Goal: Task Accomplishment & Management: Complete application form

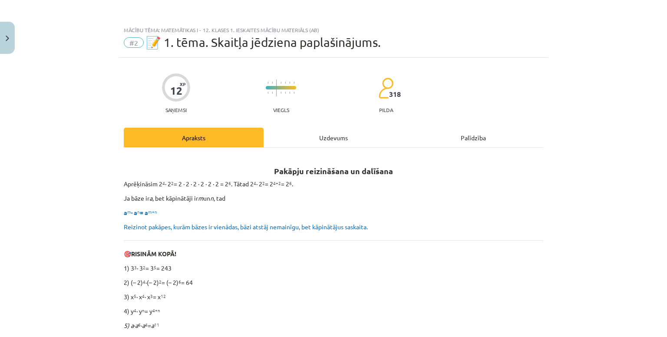
scroll to position [163, 0]
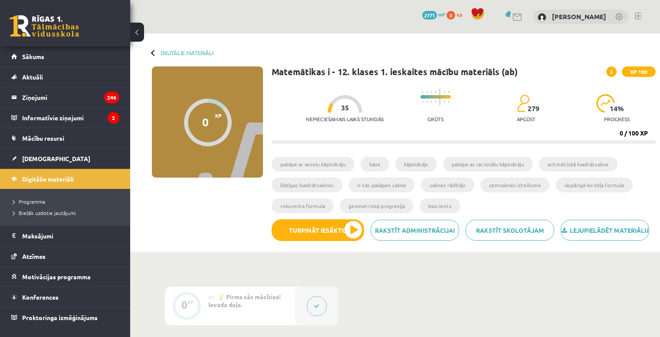
scroll to position [70, 0]
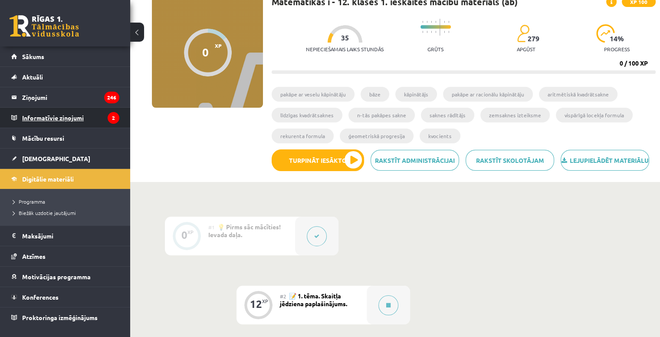
click at [47, 117] on legend "Informatīvie ziņojumi 2" at bounding box center [70, 118] width 97 height 20
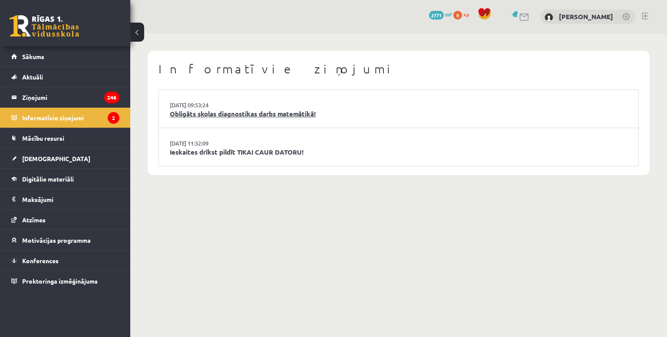
click at [209, 115] on link "Obligāts skolas diagnostikas darbs matemātikā!" at bounding box center [398, 114] width 457 height 10
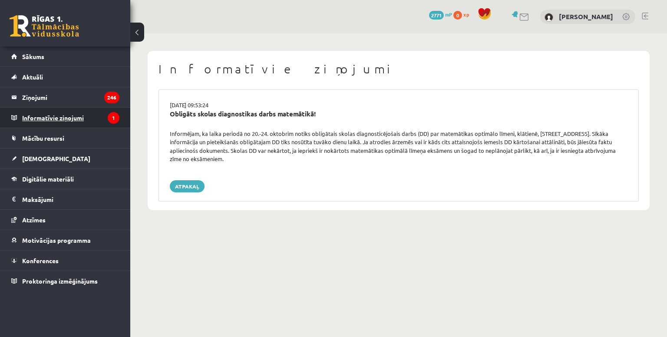
click at [49, 122] on legend "Informatīvie ziņojumi 1" at bounding box center [70, 118] width 97 height 20
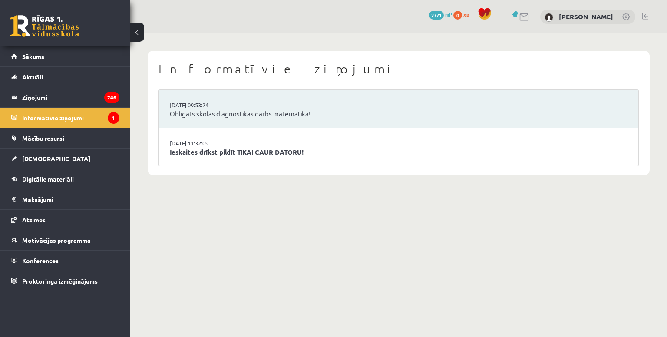
click at [240, 154] on link "Ieskaites drīkst pildīt TIKAI CAUR DATORU!" at bounding box center [398, 152] width 457 height 10
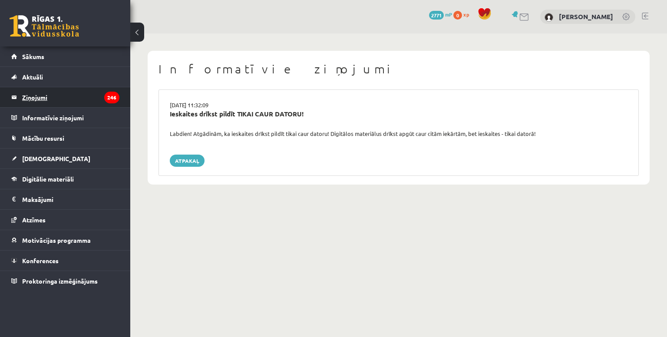
click at [42, 95] on legend "Ziņojumi 246" at bounding box center [70, 97] width 97 height 20
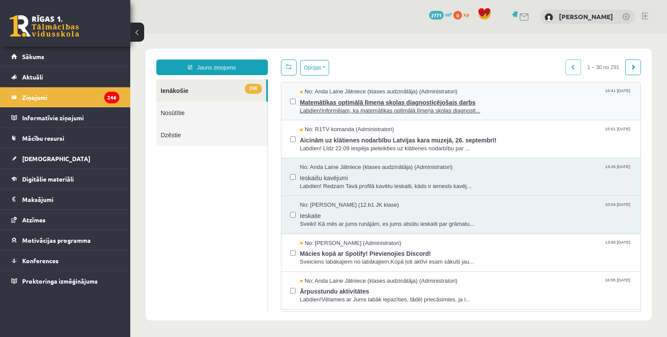
click at [539, 98] on span "Matemātikas optimālā līmeņa skolas diagnosticējošais darbs" at bounding box center [466, 101] width 332 height 11
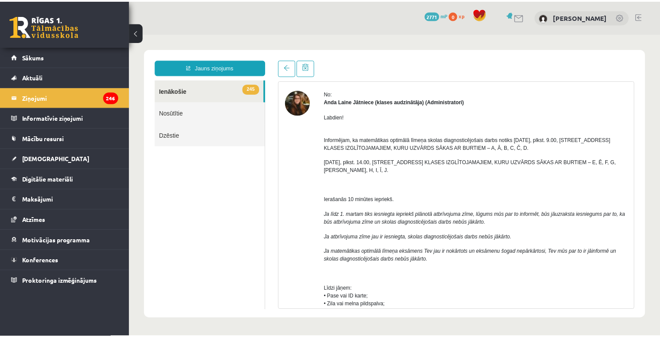
scroll to position [27, 0]
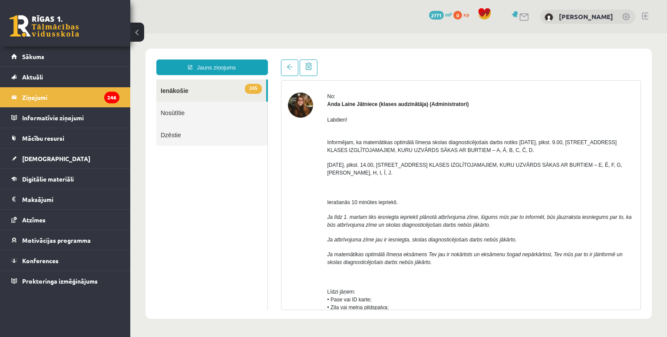
click at [420, 56] on div "Jauns ziņojums 245 Ienākošie Nosūtītie Dzēstie *** ********* ********* ******* …" at bounding box center [398, 184] width 506 height 270
click at [27, 163] on link "[DEMOGRAPHIC_DATA]" at bounding box center [65, 158] width 108 height 20
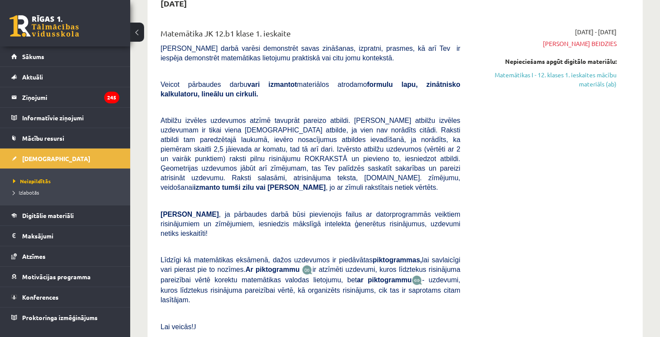
scroll to position [98, 0]
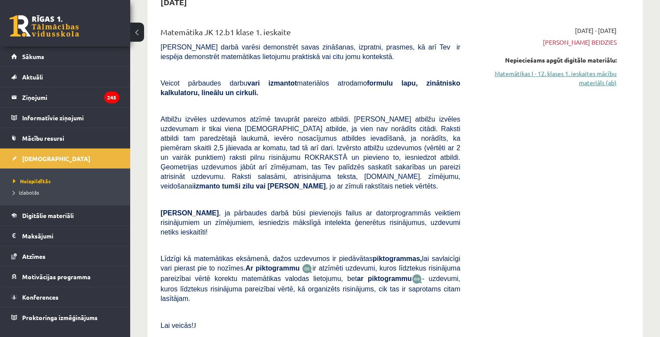
click at [595, 74] on link "Matemātikas I - 12. klases 1. ieskaites mācību materiāls (ab)" at bounding box center [544, 78] width 143 height 18
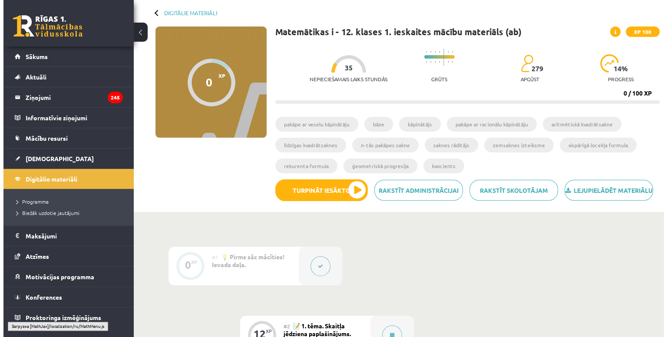
scroll to position [44, 0]
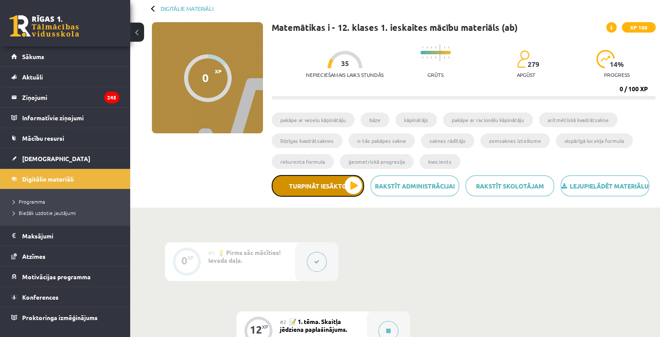
click at [350, 197] on button "Turpināt iesākto" at bounding box center [318, 186] width 92 height 22
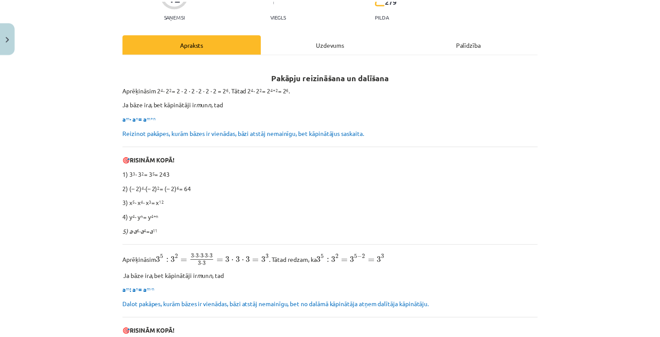
scroll to position [94, 0]
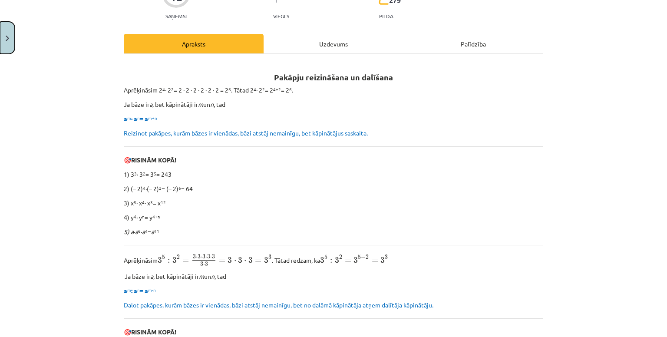
click at [8, 44] on button "Close" at bounding box center [7, 38] width 15 height 32
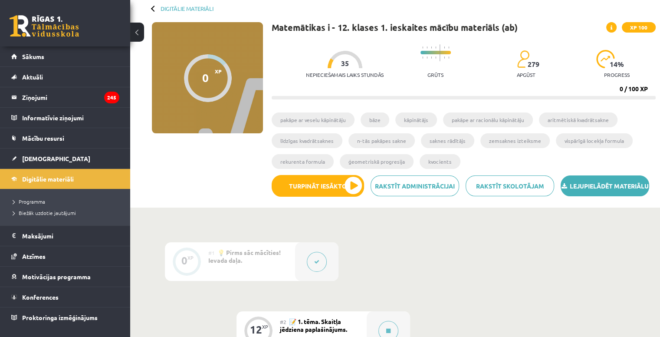
click at [601, 185] on link "Lejupielādēt materiālu" at bounding box center [605, 185] width 89 height 21
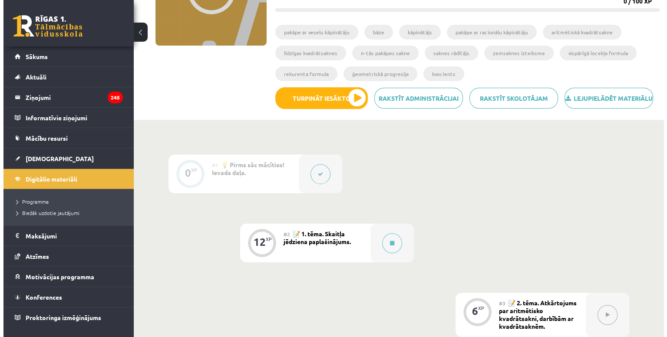
scroll to position [133, 0]
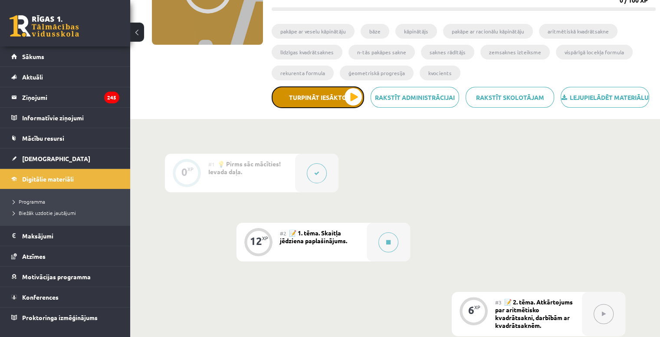
click at [346, 108] on button "Turpināt iesākto" at bounding box center [318, 97] width 92 height 22
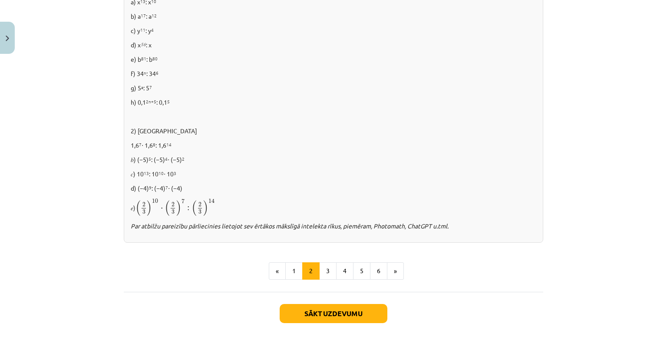
scroll to position [583, 0]
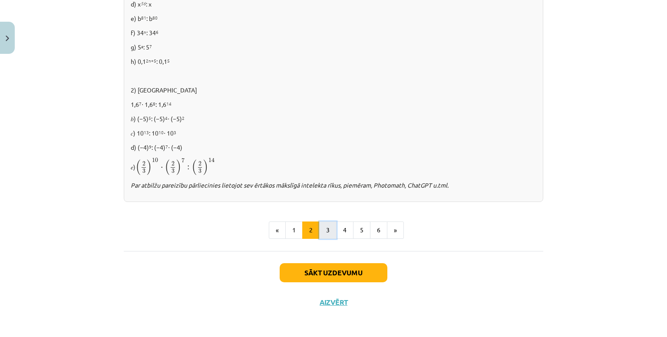
click at [320, 231] on button "3" at bounding box center [327, 229] width 17 height 17
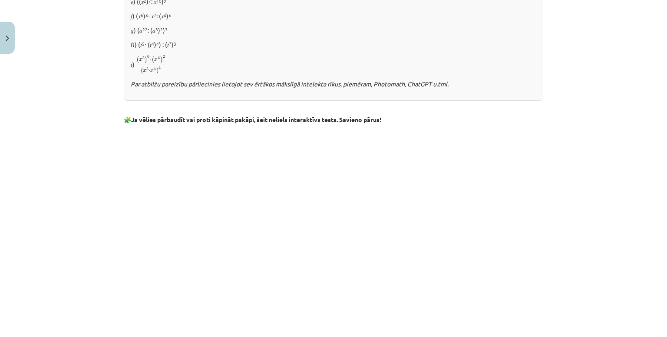
scroll to position [759, 0]
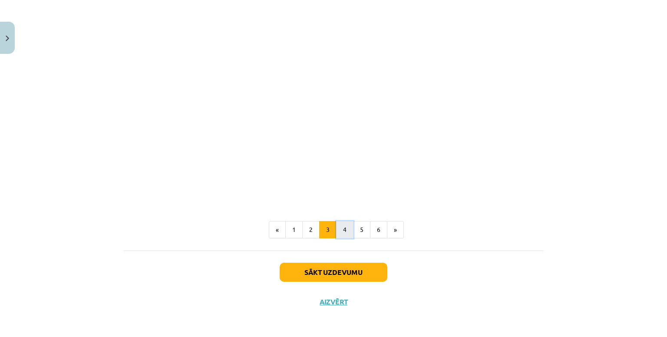
click at [345, 230] on button "4" at bounding box center [344, 229] width 17 height 17
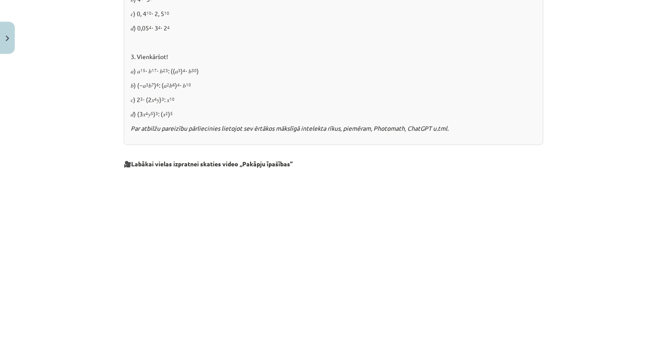
scroll to position [740, 0]
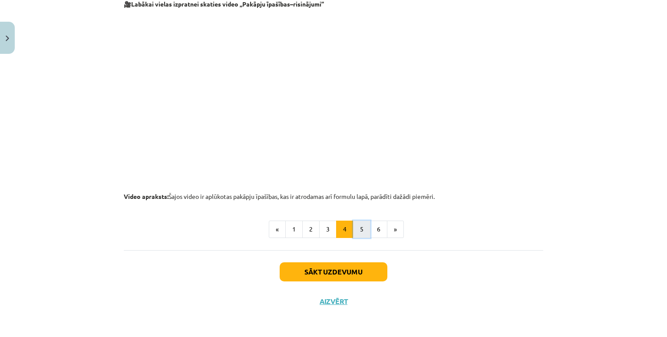
click at [357, 232] on button "5" at bounding box center [361, 228] width 17 height 17
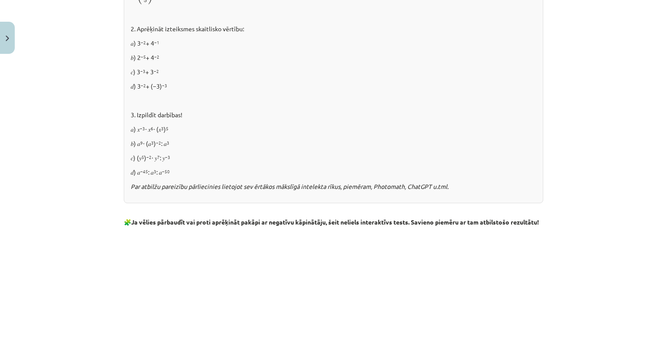
scroll to position [1012, 0]
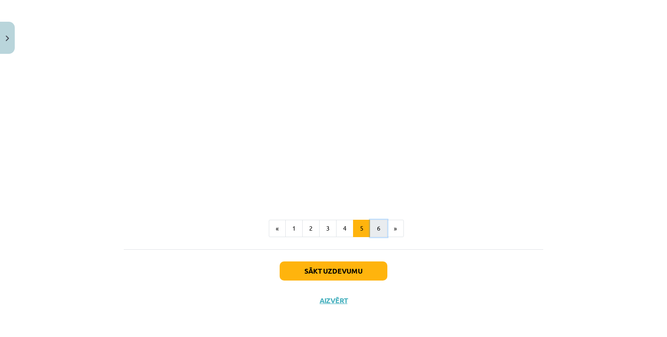
click at [378, 228] on button "6" at bounding box center [378, 228] width 17 height 17
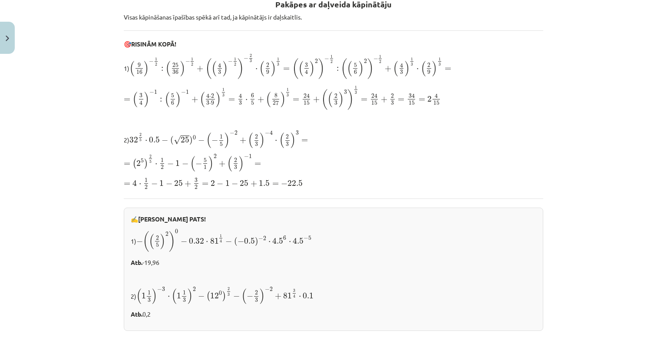
scroll to position [155, 0]
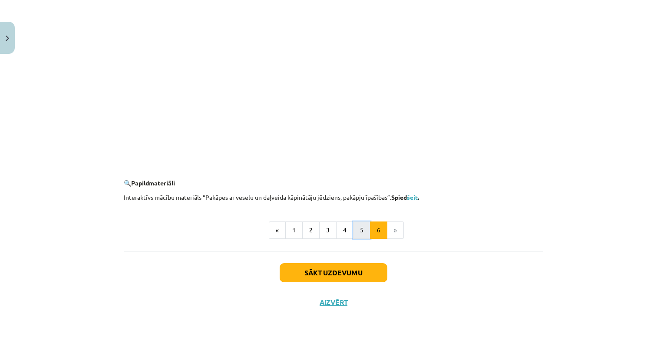
click at [353, 230] on button "5" at bounding box center [361, 229] width 17 height 17
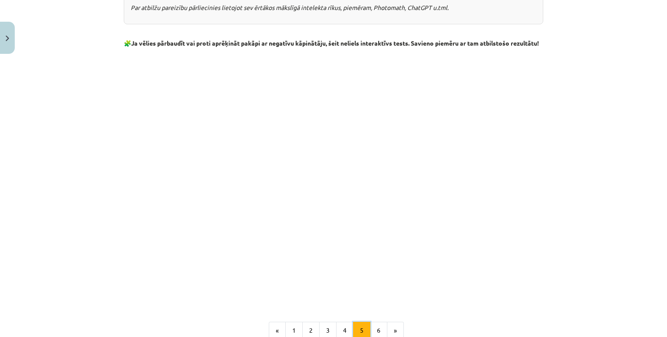
scroll to position [1012, 0]
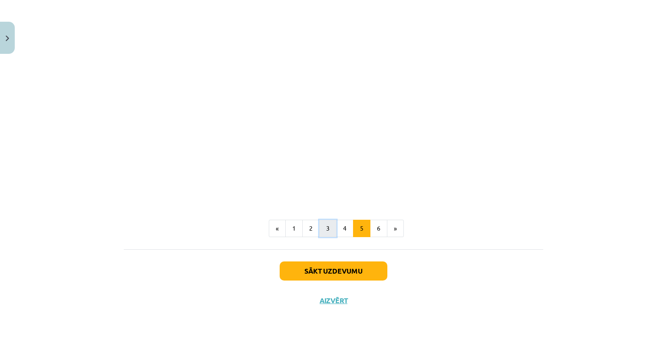
click at [321, 230] on button "3" at bounding box center [327, 228] width 17 height 17
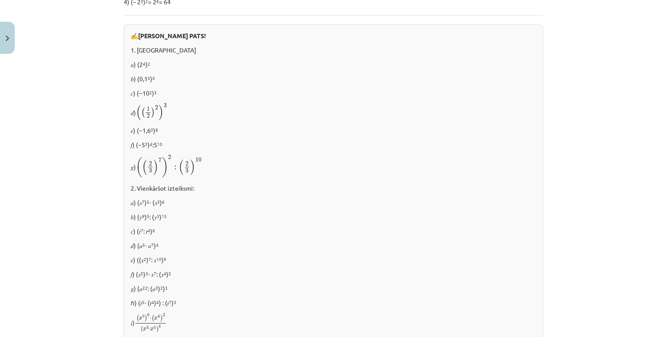
scroll to position [759, 0]
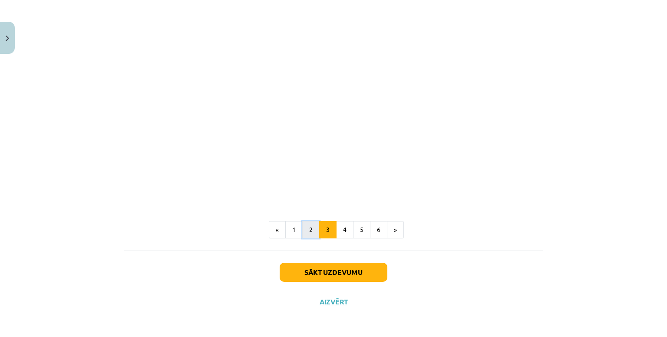
click at [308, 229] on button "2" at bounding box center [310, 229] width 17 height 17
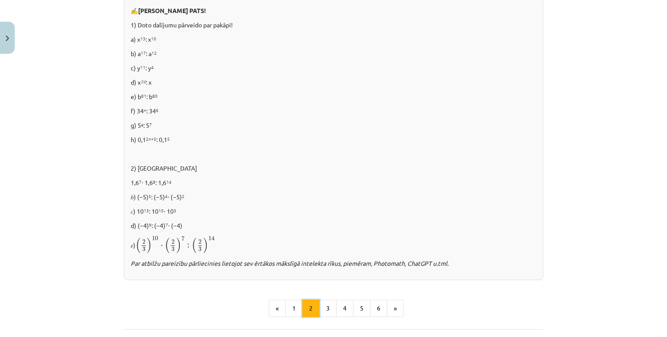
scroll to position [506, 0]
drag, startPoint x: 127, startPoint y: 197, endPoint x: 187, endPoint y: 195, distance: 60.3
click at [187, 195] on div "✍️ RISINI PATS! 1) Doto dalījumu pārveido par pakāpi! a) x 13 : x 10 b) a 17 : …" at bounding box center [333, 138] width 419 height 281
copy p "𝑏) (−5) 5 : (−5) 4 ⋅ (−5) 2"
click at [279, 191] on p "𝑏) (−5) 5 : (−5) 4 ⋅ (−5) 2" at bounding box center [333, 195] width 405 height 9
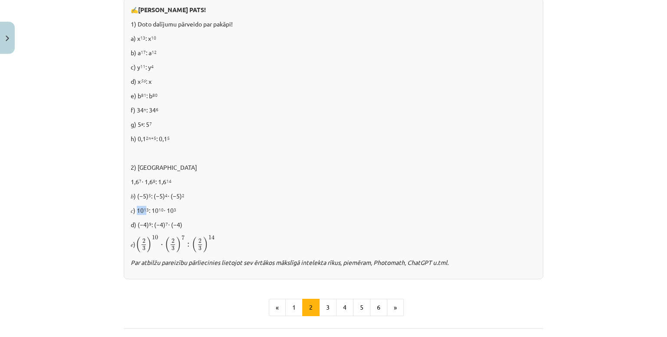
drag, startPoint x: 135, startPoint y: 210, endPoint x: 143, endPoint y: 210, distance: 7.8
click at [142, 210] on p "𝑐) 10 13 : 10 10 ⋅ 10 3" at bounding box center [333, 210] width 405 height 9
click at [188, 216] on div "✍️ RISINI PATS! 1) Doto dalījumu pārveido par pakāpi! a) x 13 : x 10 b) a 17 : …" at bounding box center [333, 138] width 419 height 281
drag, startPoint x: 124, startPoint y: 209, endPoint x: 183, endPoint y: 207, distance: 59.0
click at [183, 207] on div "✍️ RISINI PATS! 1) Doto dalījumu pārveido par pakāpi! a) x 13 : x 10 b) a 17 : …" at bounding box center [333, 138] width 419 height 281
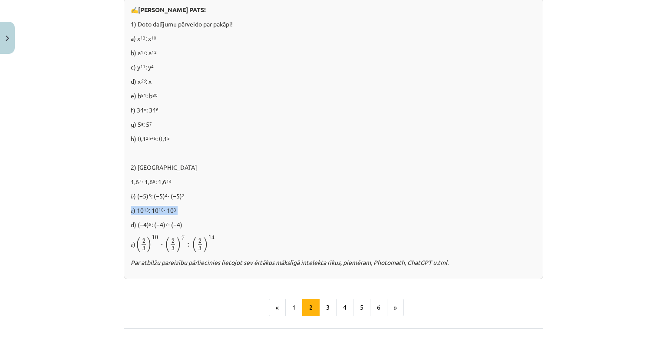
copy p "𝑐) 10 13 : 10 10 ⋅ 10 3"
click at [251, 220] on p "d) (−4) 9 : (−4) 7 ⋅ (−4)" at bounding box center [333, 224] width 405 height 9
drag, startPoint x: 124, startPoint y: 223, endPoint x: 183, endPoint y: 222, distance: 58.6
click at [183, 222] on div "✍️ RISINI PATS! 1) Doto dalījumu pārveido par pakāpi! a) x 13 : x 10 b) a 17 : …" at bounding box center [333, 138] width 419 height 281
copy p "d) (−4) 9 : (−4) 7 ⋅ (−4)"
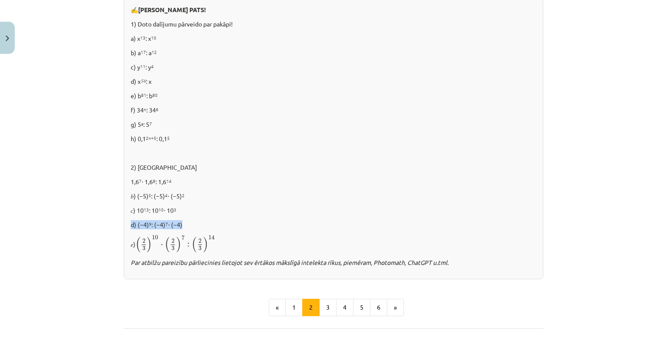
click at [234, 215] on div "✍️ RISINI PATS! 1) Doto dalījumu pārveido par pakāpi! a) x 13 : x 10 b) a 17 : …" at bounding box center [333, 138] width 419 height 281
drag, startPoint x: 130, startPoint y: 236, endPoint x: 215, endPoint y: 240, distance: 85.2
click at [215, 240] on p "𝑒) ( 2 3 ) 10 ⋅ ( 2 3 ) 7 : ( 2 3 ) 14 ( 2 3 ) 10 ⋅ ( 2 3 ) 7 : ( 2 3 ) 14" at bounding box center [333, 243] width 405 height 18
drag, startPoint x: 129, startPoint y: 236, endPoint x: 222, endPoint y: 243, distance: 93.2
click at [222, 243] on p "𝑒) ( 2 3 ) 10 ⋅ ( 2 3 ) 7 : ( 2 3 ) 14 ( 2 3 ) 10 ⋅ ( 2 3 ) 7 : ( 2 3 ) 14" at bounding box center [333, 243] width 405 height 18
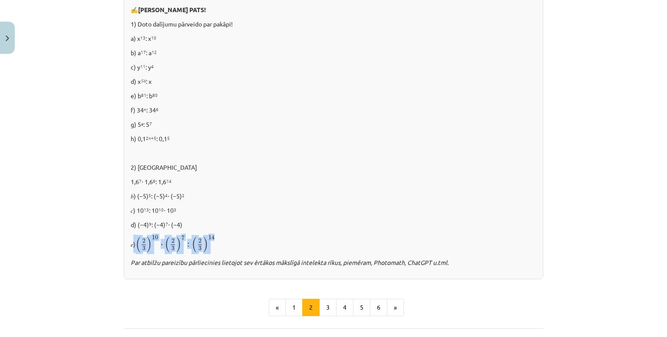
copy p "( 2 3 ) 10 ⋅ ( 2 3 ) 7 : ( 2 3 ) 14"
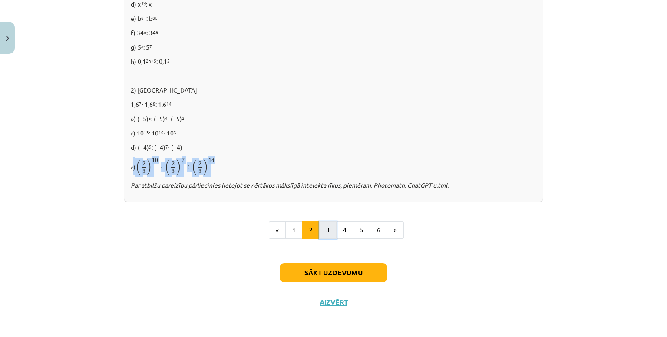
click at [319, 231] on button "3" at bounding box center [327, 229] width 17 height 17
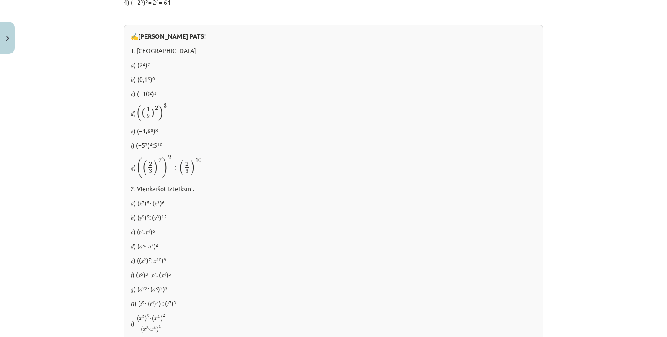
scroll to position [324, 0]
drag, startPoint x: 131, startPoint y: 91, endPoint x: 155, endPoint y: 93, distance: 23.6
click at [155, 93] on p "𝑐) (−10 2 ) 3" at bounding box center [333, 92] width 405 height 9
copy p "(−10 2 ) 3"
click at [160, 26] on div "✍️ RISINI PATS! 1. Aprēķināt 𝑎) (2 4 ) 2 𝑏) (0,1 5 ) 0 𝑐) (−10 2 ) 3 𝑑) ( ( 1 2…" at bounding box center [333, 191] width 419 height 335
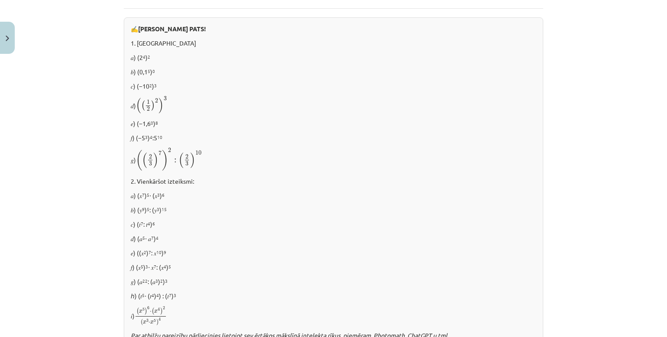
scroll to position [332, 0]
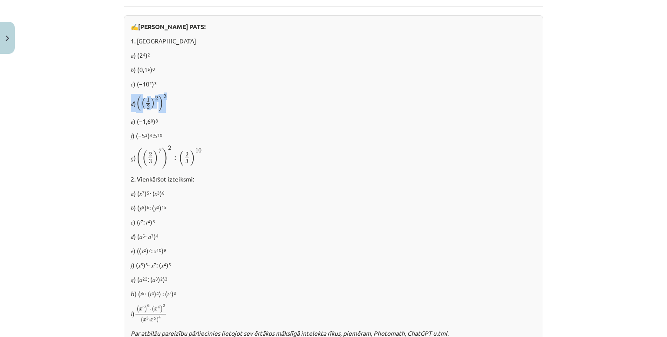
drag, startPoint x: 128, startPoint y: 103, endPoint x: 171, endPoint y: 102, distance: 43.0
click at [171, 102] on p "𝑑) ( ( 1 2 ) 2 ) 3 ( ( 1 2 ) 2 ) 3" at bounding box center [333, 103] width 405 height 18
copy p "𝑑) ( ( 1 2 ) 2 ) 3"
click at [241, 161] on p "𝑔) ( ( 2 3 ) 7 ) 2 : ( 2 3 ) 10 ( ( 2 3 ) 7 ) 2 : ( 2 3 ) 10" at bounding box center [333, 157] width 405 height 24
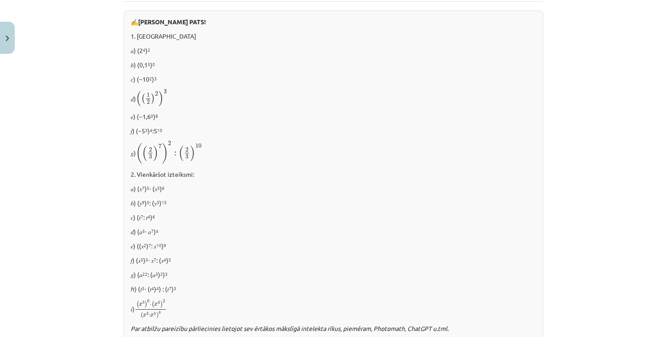
scroll to position [336, 0]
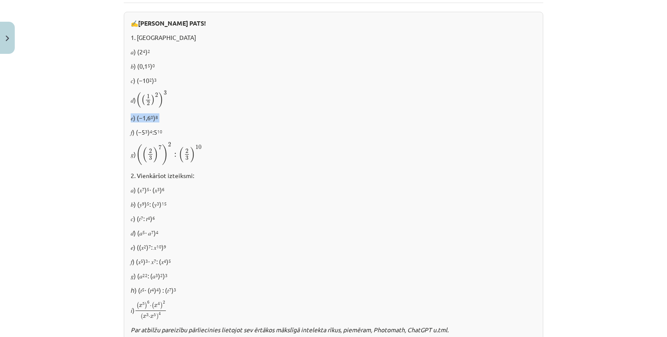
drag, startPoint x: 127, startPoint y: 117, endPoint x: 157, endPoint y: 117, distance: 29.9
click at [157, 117] on p "𝑒) (−1,6 0 ) 8" at bounding box center [333, 117] width 405 height 9
copy p "𝑒) (−1,6 0 ) 8"
click at [178, 140] on div "✍️ RISINI PATS! 1. Aprēķināt 𝑎) (2 4 ) 2 𝑏) (0,1 5 ) 0 𝑐) (−10 2 ) 3 𝑑) ( ( 1 2…" at bounding box center [333, 179] width 419 height 335
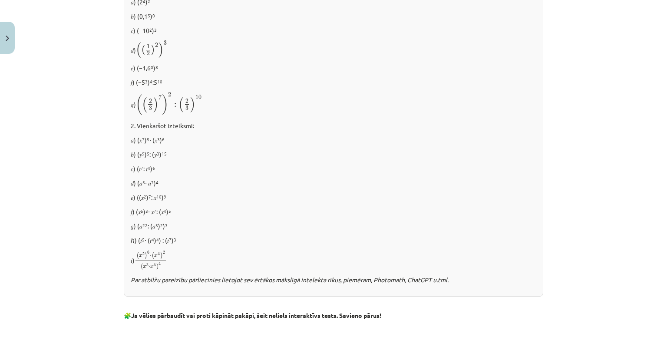
scroll to position [392, 0]
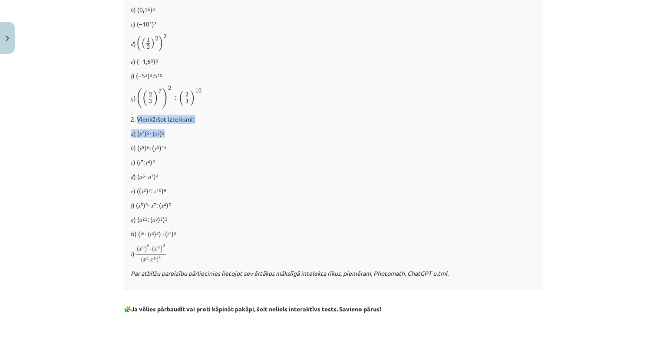
drag, startPoint x: 134, startPoint y: 118, endPoint x: 165, endPoint y: 130, distance: 33.7
click at [165, 130] on div "✍️ RISINI PATS! 1. Aprēķināt 𝑎) (2 4 ) 2 𝑏) (0,1 5 ) 0 𝑐) (−10 2 ) 3 𝑑) ( ( 1 2…" at bounding box center [333, 122] width 419 height 335
copy div "Vienkāršot izteiksmi: 𝑎) (𝑥 7 ) 5 ⋅ (𝑥 3 ) 6"
click at [179, 133] on p "𝑎) (𝑥 7 ) 5 ⋅ (𝑥 3 ) 6" at bounding box center [333, 133] width 405 height 9
drag, startPoint x: 128, startPoint y: 146, endPoint x: 170, endPoint y: 148, distance: 42.1
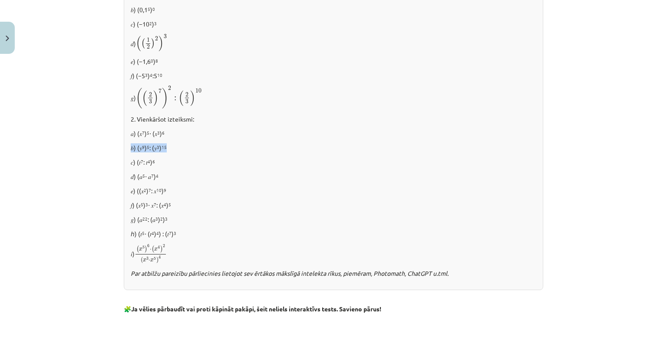
click at [170, 148] on p "𝑏) (𝑦 9 ) 5 : (𝑦 3 ) 15" at bounding box center [333, 147] width 405 height 9
copy p "𝑏) (𝑦 9 ) 5 : (𝑦 3 ) 15"
click at [204, 182] on div "✍️ RISINI PATS! 1. Aprēķināt 𝑎) (2 4 ) 2 𝑏) (0,1 5 ) 0 𝑐) (−10 2 ) 3 𝑑) ( ( 1 2…" at bounding box center [333, 122] width 419 height 335
drag, startPoint x: 132, startPoint y: 160, endPoint x: 160, endPoint y: 164, distance: 28.1
click at [160, 164] on p "𝑐) (𝑡 7 : 𝑡 4 ) 6" at bounding box center [333, 162] width 405 height 9
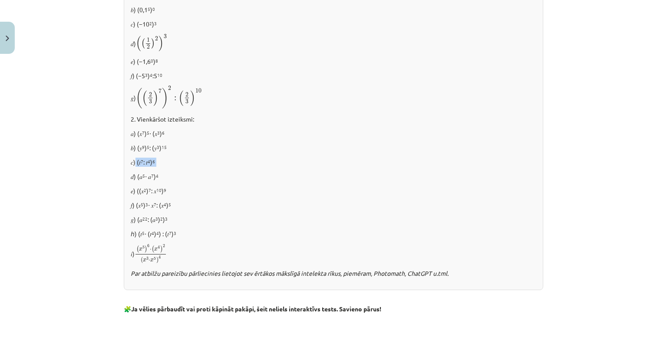
copy p "(𝑡 7 : 𝑡 4 ) 6"
click at [193, 147] on p "𝑏) (𝑦 9 ) 5 : (𝑦 3 ) 15" at bounding box center [333, 147] width 405 height 9
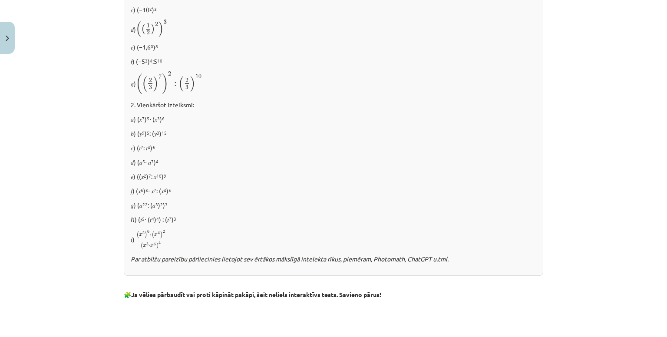
scroll to position [408, 0]
drag, startPoint x: 131, startPoint y: 172, endPoint x: 173, endPoint y: 171, distance: 42.1
click at [173, 171] on p "𝑒) ((𝑥 2 ) 7 : 𝑥 10 ) 9" at bounding box center [333, 175] width 405 height 9
drag, startPoint x: 126, startPoint y: 176, endPoint x: 172, endPoint y: 174, distance: 45.6
click at [172, 174] on div "✍️ RISINI PATS! 1. Aprēķināt 𝑎) (2 4 ) 2 𝑏) (0,1 5 ) 0 𝑐) (−10 2 ) 3 𝑑) ( ( 1 2…" at bounding box center [333, 107] width 419 height 335
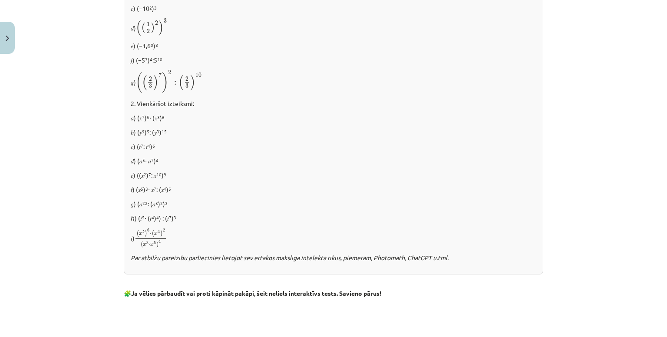
click at [165, 182] on div "✍️ RISINI PATS! 1. Aprēķināt 𝑎) (2 4 ) 2 𝑏) (0,1 5 ) 0 𝑐) (−10 2 ) 3 𝑑) ( ( 1 2…" at bounding box center [333, 107] width 419 height 335
drag, startPoint x: 125, startPoint y: 204, endPoint x: 171, endPoint y: 205, distance: 45.6
click at [171, 205] on div "✍️ RISINI PATS! 1. Aprēķināt 𝑎) (2 4 ) 2 𝑏) (0,1 5 ) 0 𝑐) (−10 2 ) 3 𝑑) ( ( 1 2…" at bounding box center [333, 107] width 419 height 335
click at [151, 175] on p "𝑒) ((𝑥 2 ) 7 : 𝑥 10 ) 9" at bounding box center [333, 175] width 405 height 9
drag, startPoint x: 127, startPoint y: 220, endPoint x: 185, endPoint y: 216, distance: 58.3
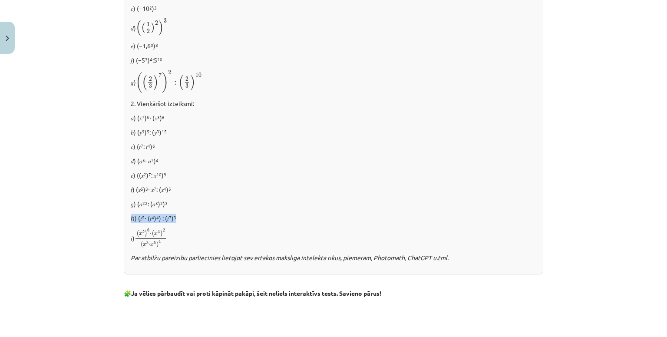
click at [185, 216] on p "ℎ) (𝑡 5 ⋅ (𝑡 4 ) 4 ) : (𝑡 7 ) 3" at bounding box center [333, 217] width 405 height 9
click at [186, 247] on p "𝑖) ( x 5 ) 6 ⋅ ( x 4 ) 2 ( x 3 ⋅ x 5 ) 4 ( x 5 ) 6 ⋅ ( x 4 ) 2 ( x 3 ⋅ x 5 ) 4" at bounding box center [333, 238] width 405 height 20
drag, startPoint x: 128, startPoint y: 240, endPoint x: 164, endPoint y: 238, distance: 36.5
click at [164, 238] on p "𝑖) ( x 5 ) 6 ⋅ ( x 4 ) 2 ( x 3 ⋅ x 5 ) 4 ( x 5 ) 6 ⋅ ( x 4 ) 2 ( x 3 ⋅ x 5 ) 4" at bounding box center [333, 238] width 405 height 20
click at [124, 238] on div "✍️ RISINI PATS! 1. Aprēķināt 𝑎) (2 4 ) 2 𝑏) (0,1 5 ) 0 𝑐) (−10 2 ) 3 𝑑) ( ( 1 2…" at bounding box center [333, 107] width 419 height 335
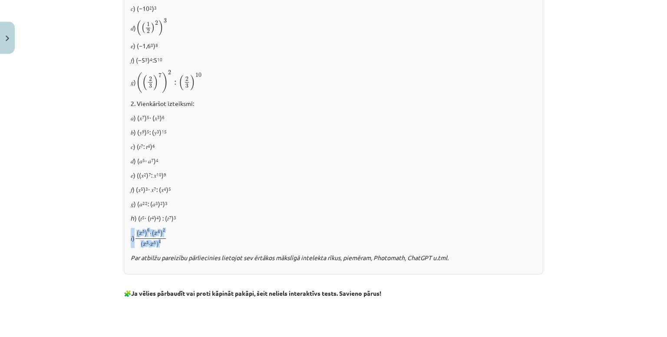
drag, startPoint x: 127, startPoint y: 238, endPoint x: 162, endPoint y: 243, distance: 35.5
click at [162, 243] on p "𝑖) ( x 5 ) 6 ⋅ ( x 4 ) 2 ( x 3 ⋅ x 5 ) 4 ( x 5 ) 6 ⋅ ( x 4 ) 2 ( x 3 ⋅ x 5 ) 4" at bounding box center [333, 238] width 405 height 20
click at [211, 199] on p "𝑔) (𝑎 22 : (𝑎 3 ) 2 ) 3" at bounding box center [333, 203] width 405 height 9
drag, startPoint x: 130, startPoint y: 233, endPoint x: 162, endPoint y: 229, distance: 32.8
click at [162, 229] on p "𝑖) ( x 5 ) 6 ⋅ ( x 4 ) 2 ( x 3 ⋅ x 5 ) 4 ( x 5 ) 6 ⋅ ( x 4 ) 2 ( x 3 ⋅ x 5 ) 4" at bounding box center [333, 238] width 405 height 20
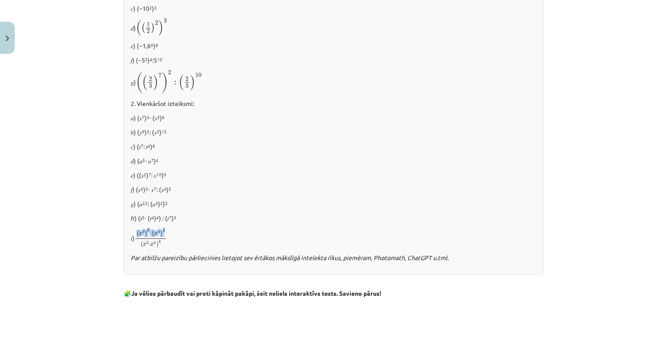
drag, startPoint x: 135, startPoint y: 231, endPoint x: 163, endPoint y: 229, distance: 28.3
click at [163, 229] on span "( x 5 ) 6 ⋅ ( x 4 ) 2" at bounding box center [150, 232] width 29 height 9
drag, startPoint x: 132, startPoint y: 230, endPoint x: 139, endPoint y: 235, distance: 8.9
click at [139, 235] on span "( x 5 )" at bounding box center [141, 233] width 11 height 7
drag, startPoint x: 164, startPoint y: 229, endPoint x: 128, endPoint y: 234, distance: 35.5
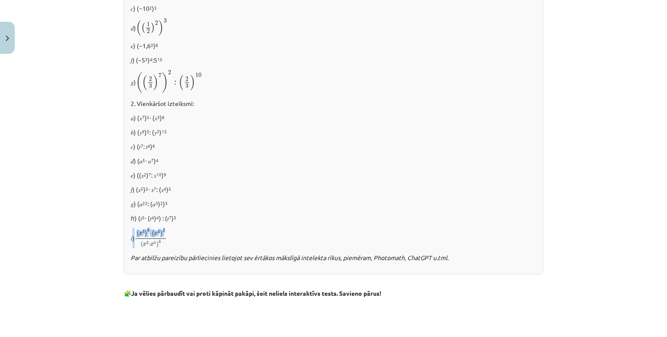
click at [131, 234] on p "𝑖) ( x 5 ) 6 ⋅ ( x 4 ) 2 ( x 3 ⋅ x 5 ) 4 ( x 5 ) 6 ⋅ ( x 4 ) 2 ( x 3 ⋅ x 5 ) 4" at bounding box center [333, 238] width 405 height 20
click at [141, 251] on div "✍️ RISINI PATS! 1. Aprēķināt 𝑎) (2 4 ) 2 𝑏) (0,1 5 ) 0 𝑐) (−10 2 ) 3 𝑑) ( ( 1 2…" at bounding box center [333, 107] width 419 height 335
drag, startPoint x: 136, startPoint y: 243, endPoint x: 160, endPoint y: 242, distance: 23.9
click at [160, 242] on span "( x 3 ⋅ x 5 ) 4" at bounding box center [150, 244] width 30 height 8
drag, startPoint x: 139, startPoint y: 242, endPoint x: 166, endPoint y: 240, distance: 27.4
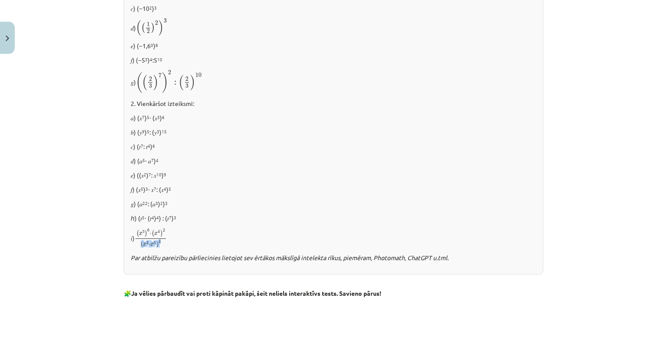
click at [166, 240] on p "𝑖) ( x 5 ) 6 ⋅ ( x 4 ) 2 ( x 3 ⋅ x 5 ) 4 ( x 5 ) 6 ⋅ ( x 4 ) 2 ( x 3 ⋅ x 5 ) 4" at bounding box center [333, 238] width 405 height 20
click at [159, 240] on span "( x 3 ⋅ x 5 ) 4" at bounding box center [150, 244] width 30 height 8
drag, startPoint x: 158, startPoint y: 243, endPoint x: 136, endPoint y: 244, distance: 22.2
click at [136, 244] on span "( x 3 ⋅ x 5 ) 4" at bounding box center [150, 244] width 30 height 8
drag, startPoint x: 141, startPoint y: 248, endPoint x: 134, endPoint y: 245, distance: 7.4
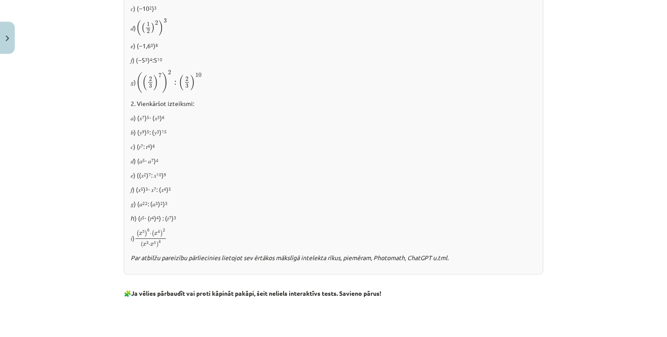
click at [135, 245] on span "( x 3 ⋅ x 5 ) 4" at bounding box center [150, 244] width 30 height 8
drag, startPoint x: 139, startPoint y: 243, endPoint x: 160, endPoint y: 242, distance: 21.3
click at [160, 242] on span "( x 3 ⋅ x 5 ) 4" at bounding box center [150, 244] width 30 height 8
click at [162, 243] on span "( x 3 ⋅ x 5 ) 4" at bounding box center [150, 244] width 30 height 8
drag, startPoint x: 160, startPoint y: 238, endPoint x: 144, endPoint y: 243, distance: 16.6
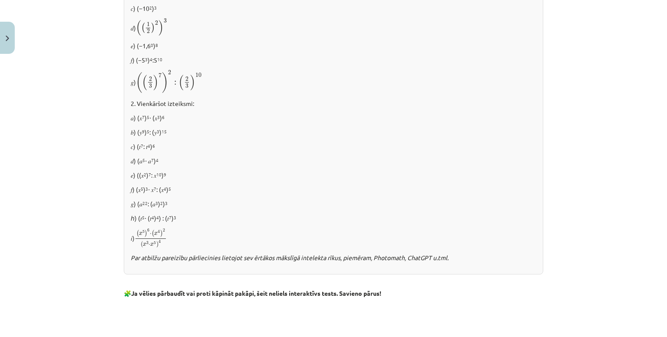
click at [144, 243] on span "( x 5 ) 6 ⋅ ( x 4 ) 2 ( x 3 ⋅ x 5 ) 4" at bounding box center [151, 237] width 32 height 19
drag, startPoint x: 158, startPoint y: 241, endPoint x: 138, endPoint y: 243, distance: 20.5
click at [138, 243] on span "( x 3 ⋅ x 5 ) 4" at bounding box center [150, 244] width 30 height 8
drag, startPoint x: 138, startPoint y: 243, endPoint x: 146, endPoint y: 241, distance: 7.8
drag, startPoint x: 126, startPoint y: 235, endPoint x: 170, endPoint y: 244, distance: 44.8
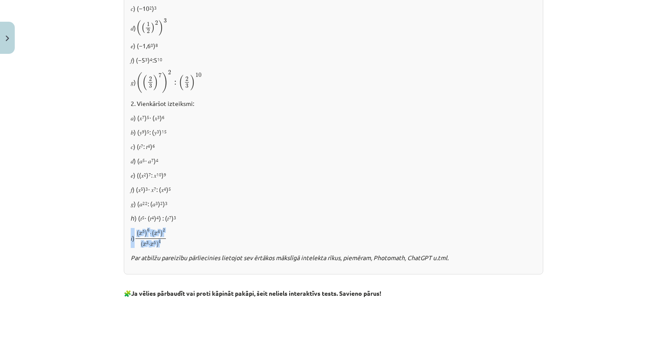
click at [170, 244] on div "✍️ RISINI PATS! 1. Aprēķināt 𝑎) (2 4 ) 2 𝑏) (0,1 5 ) 0 𝑐) (−10 2 ) 3 𝑑) ( ( 1 2…" at bounding box center [333, 107] width 419 height 335
click at [111, 181] on div "Mācību tēma: Matemātikas i - 12. klases 1. ieskaites mācību materiāls (ab) #2 📝…" at bounding box center [333, 168] width 667 height 337
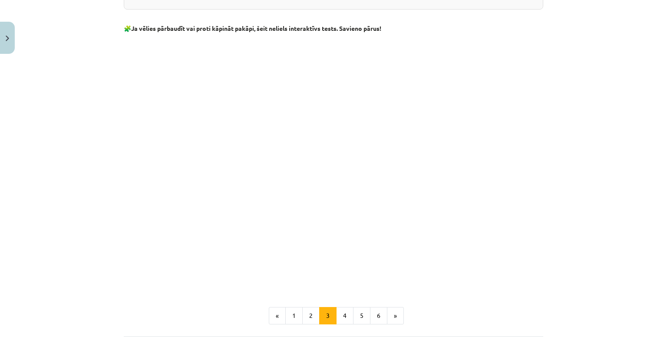
scroll to position [746, 0]
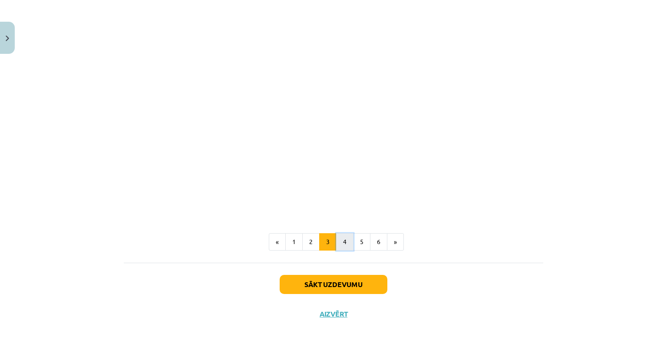
click at [336, 239] on button "4" at bounding box center [344, 241] width 17 height 17
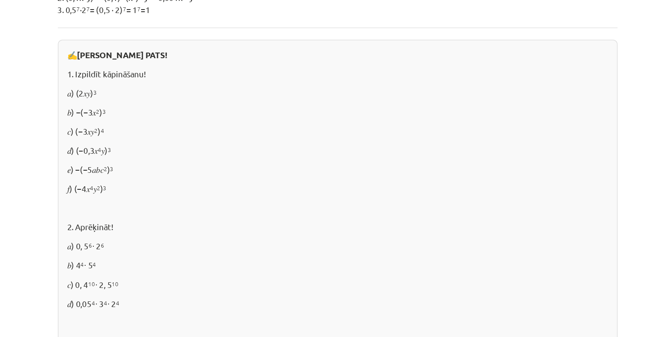
scroll to position [293, 0]
drag, startPoint x: 133, startPoint y: 116, endPoint x: 153, endPoint y: 116, distance: 20.0
click at [153, 116] on p "𝑎) (2𝑥𝑦) 3" at bounding box center [333, 117] width 405 height 9
click at [181, 138] on div "✍️ RISINI PATS! 1. Izpildīt kāpināšanu! 𝑎) (2𝑥𝑦) 3 𝑏) −(−3𝑥 2 ) 3 𝑐) (−3𝑥𝑦 2 ) …" at bounding box center [333, 234] width 419 height 315
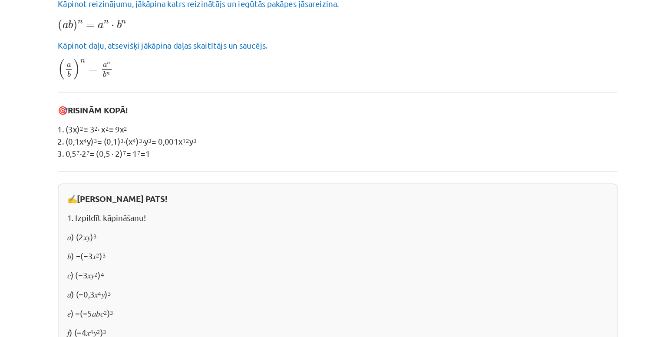
scroll to position [177, 0]
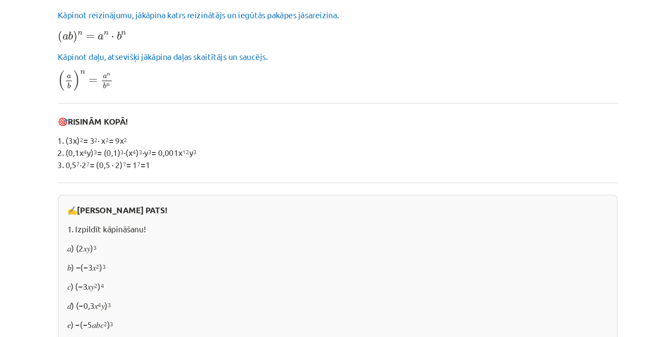
click at [193, 170] on li "0,5 7 ∙2 7 = (0,5 ∙ 2) 7 = 1 7 =1" at bounding box center [336, 171] width 414 height 9
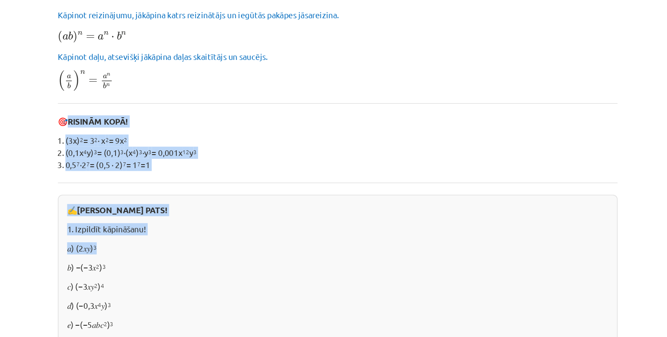
drag, startPoint x: 132, startPoint y: 137, endPoint x: 181, endPoint y: 229, distance: 104.1
click at [201, 203] on p "✍️ RISINI PATS!" at bounding box center [333, 204] width 405 height 9
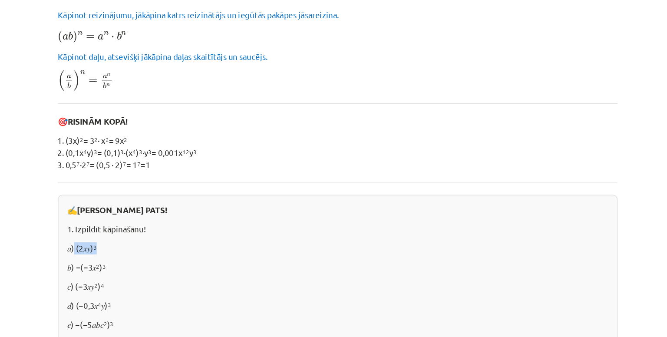
drag, startPoint x: 133, startPoint y: 234, endPoint x: 153, endPoint y: 233, distance: 20.4
click at [153, 233] on p "𝑎) (2𝑥𝑦) 3" at bounding box center [333, 233] width 405 height 9
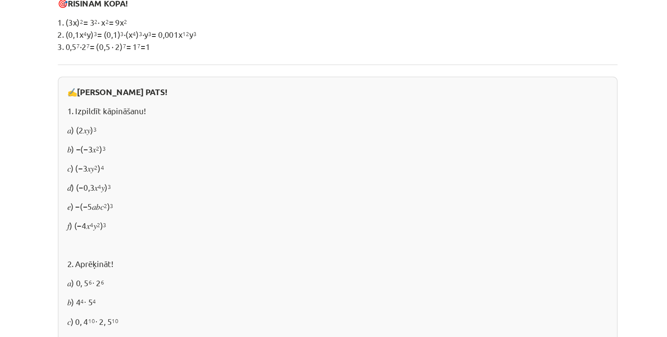
scroll to position [266, 0]
drag, startPoint x: 134, startPoint y: 157, endPoint x: 159, endPoint y: 156, distance: 25.6
click at [159, 156] on p "𝑏) −(−3𝑥 2 ) 3" at bounding box center [333, 159] width 405 height 9
click at [212, 202] on p "𝑒) −(−5𝑎𝑏𝑐 2 ) 3" at bounding box center [333, 202] width 405 height 9
drag, startPoint x: 132, startPoint y: 172, endPoint x: 156, endPoint y: 172, distance: 23.9
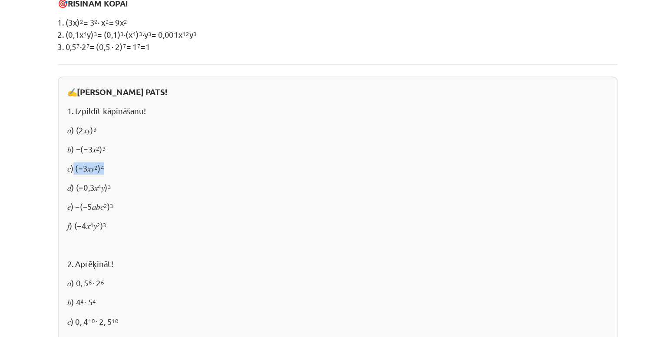
click at [156, 172] on p "𝑐) (−3𝑥𝑦 2 ) 4" at bounding box center [333, 173] width 405 height 9
click at [182, 228] on p at bounding box center [333, 231] width 405 height 9
drag, startPoint x: 133, startPoint y: 187, endPoint x: 170, endPoint y: 183, distance: 36.7
click at [170, 184] on p "𝑑) (−0,3𝑥 4 𝑦) 3" at bounding box center [333, 188] width 405 height 9
click at [218, 209] on div "✍️ RISINI PATS! 1. Izpildīt kāpināšanu! 𝑎) (2𝑥𝑦) 3 𝑏) −(−3𝑥 2 ) 3 𝑐) (−3𝑥𝑦 2 ) …" at bounding box center [333, 262] width 419 height 315
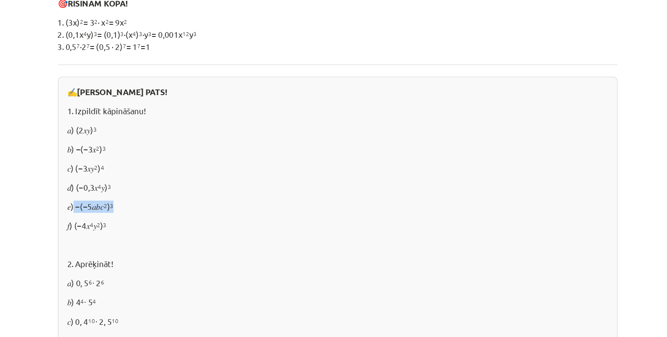
drag, startPoint x: 132, startPoint y: 200, endPoint x: 162, endPoint y: 197, distance: 30.1
click at [162, 198] on p "𝑒) −(−5𝑎𝑏𝑐 2 ) 3" at bounding box center [333, 202] width 405 height 9
click at [154, 201] on p "𝑒) −(−5𝑎𝑏𝑐 2 ) 3" at bounding box center [333, 202] width 405 height 9
drag, startPoint x: 164, startPoint y: 201, endPoint x: 132, endPoint y: 203, distance: 32.2
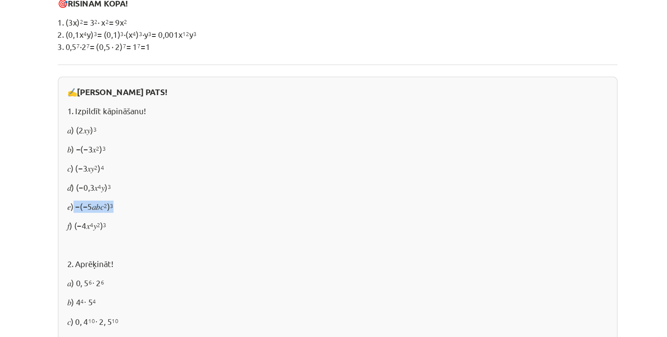
click at [132, 203] on p "𝑒) −(−5𝑎𝑏𝑐 2 ) 3" at bounding box center [333, 202] width 405 height 9
click at [205, 237] on div "✍️ RISINI PATS! 1. Izpildīt kāpināšanu! 𝑎) (2𝑥𝑦) 3 𝑏) −(−3𝑥 2 ) 3 𝑐) (−3𝑥𝑦 2 ) …" at bounding box center [333, 262] width 419 height 315
drag, startPoint x: 133, startPoint y: 216, endPoint x: 161, endPoint y: 218, distance: 28.3
click at [161, 218] on p "𝑓) (−4𝑥 4 𝑦 2 ) 3" at bounding box center [333, 216] width 405 height 9
click at [181, 227] on p at bounding box center [333, 231] width 405 height 9
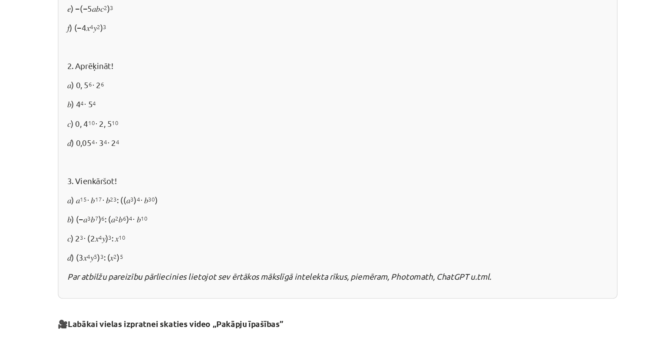
scroll to position [420, 0]
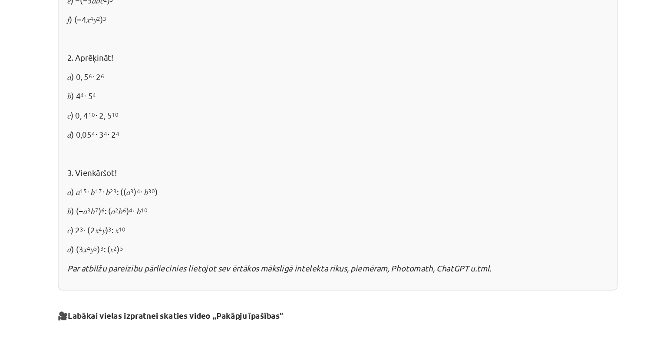
drag, startPoint x: 133, startPoint y: 103, endPoint x: 154, endPoint y: 107, distance: 21.1
click at [154, 107] on p "𝑎) 0, 5 6 ⋅ 2 6" at bounding box center [333, 105] width 405 height 9
drag, startPoint x: 132, startPoint y: 89, endPoint x: 158, endPoint y: 107, distance: 31.5
click at [158, 107] on div "✍️ RISINI PATS! 1. Izpildīt kāpināšanu! 𝑎) (2𝑥𝑦) 3 𝑏) −(−3𝑥 2 ) 3 𝑐) (−3𝑥𝑦 2 ) …" at bounding box center [333, 108] width 419 height 315
click at [204, 206] on p "𝑏) (−𝑎 3 𝑏 7 ) 6 : (𝑎 2 𝑏 6 ) 4 ⋅ 𝑏 10" at bounding box center [333, 205] width 405 height 9
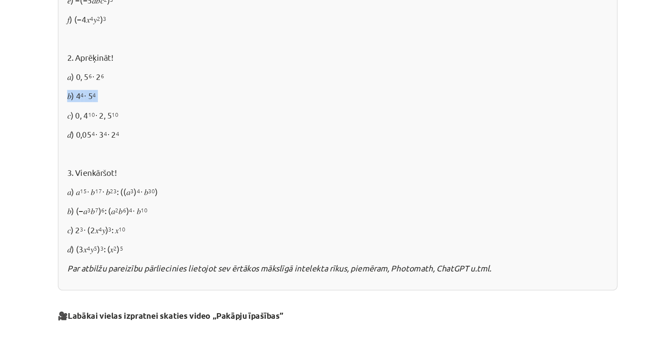
drag, startPoint x: 128, startPoint y: 118, endPoint x: 164, endPoint y: 114, distance: 35.8
click at [164, 115] on p "𝑏) 4 4 ⋅ 5 4" at bounding box center [333, 119] width 405 height 9
click at [182, 153] on div "✍️ RISINI PATS! 1. Izpildīt kāpināšanu! 𝑎) (2𝑥𝑦) 3 𝑏) −(−3𝑥 2 ) 3 𝑐) (−3𝑥𝑦 2 ) …" at bounding box center [333, 108] width 419 height 315
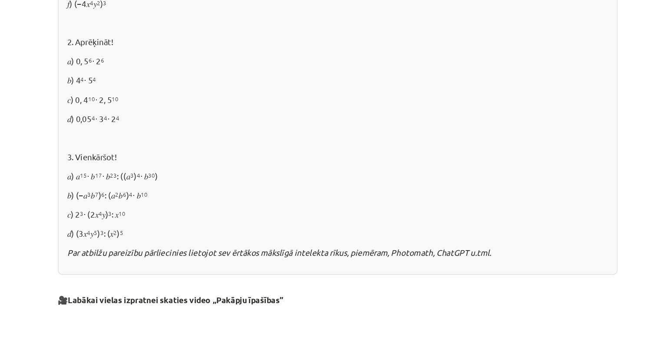
scroll to position [434, 0]
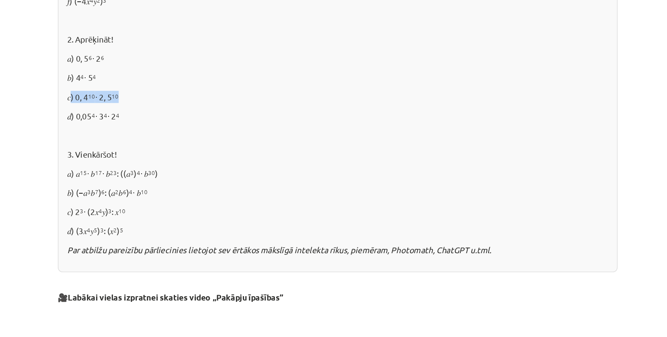
drag, startPoint x: 129, startPoint y: 118, endPoint x: 169, endPoint y: 118, distance: 40.4
click at [169, 118] on p "𝑐) 0, 4 10 ⋅ 2, 5 10" at bounding box center [333, 119] width 405 height 9
click at [257, 151] on p at bounding box center [333, 148] width 405 height 9
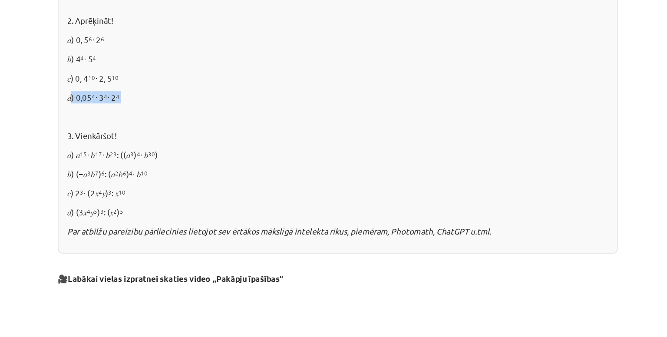
drag, startPoint x: 131, startPoint y: 117, endPoint x: 174, endPoint y: 115, distance: 43.0
click at [174, 115] on div "✍️ RISINI PATS! 1. Izpildīt kāpināšanu! 𝑎) (2𝑥𝑦) 3 𝑏) −(−3𝑥 2 ) 3 𝑐) (−3𝑥𝑦 2 ) …" at bounding box center [333, 80] width 419 height 315
click at [225, 131] on p at bounding box center [333, 134] width 405 height 9
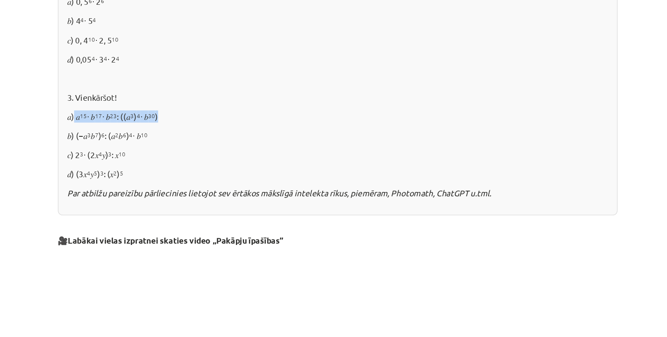
drag, startPoint x: 133, startPoint y: 135, endPoint x: 206, endPoint y: 135, distance: 72.9
click at [206, 135] on p "𝑎) 𝑎 15 ⋅ 𝑏 17 ⋅ 𝑏 23 : ((𝑎 3 ) 4 ⋅ 𝑏 30 )" at bounding box center [333, 134] width 405 height 9
click at [236, 145] on p "𝑏) (−𝑎 3 𝑏 7 ) 6 : (𝑎 2 𝑏 6 ) 4 ⋅ 𝑏 10" at bounding box center [333, 149] width 405 height 9
drag, startPoint x: 134, startPoint y: 147, endPoint x: 195, endPoint y: 145, distance: 61.2
click at [195, 145] on p "𝑏) (−𝑎 3 𝑏 7 ) 6 : (𝑎 2 𝑏 6 ) 4 ⋅ 𝑏 10" at bounding box center [333, 149] width 405 height 9
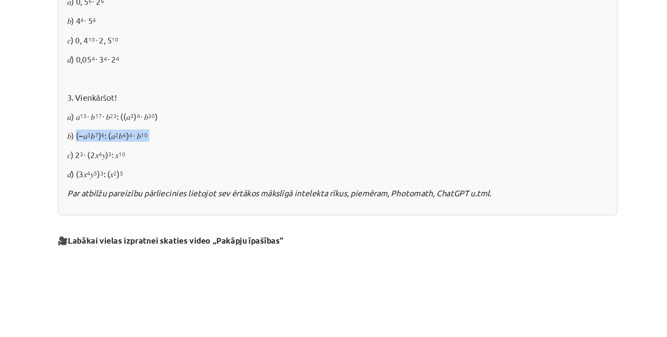
click at [204, 145] on p "𝑏) (−𝑎 3 𝑏 7 ) 6 : (𝑎 2 𝑏 6 ) 4 ⋅ 𝑏 10" at bounding box center [333, 149] width 405 height 9
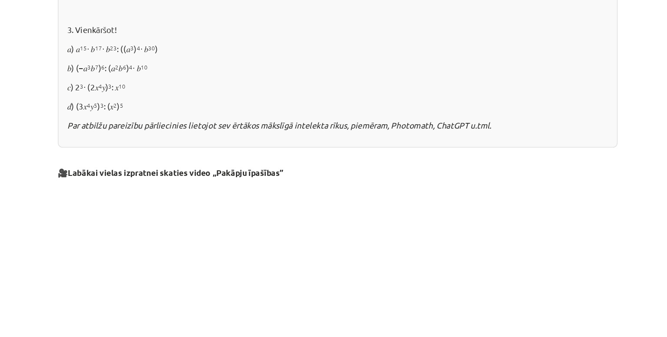
scroll to position [525, 0]
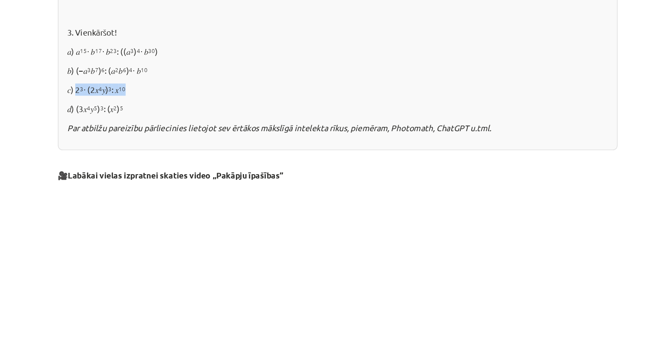
drag, startPoint x: 133, startPoint y: 115, endPoint x: 177, endPoint y: 115, distance: 44.3
click at [177, 115] on p "𝑐) 2 3 ⋅ (2𝑥 4 𝑦) 3 : 𝑥 10" at bounding box center [333, 114] width 405 height 9
click at [207, 125] on p "𝑑) (3𝑥 4 𝑦 5 ) 3 : (𝑥 2 ) 5" at bounding box center [333, 129] width 405 height 9
drag, startPoint x: 129, startPoint y: 127, endPoint x: 178, endPoint y: 127, distance: 48.6
click at [178, 127] on p "𝑑) (3𝑥 4 𝑦 5 ) 3 : (𝑥 2 ) 5" at bounding box center [333, 129] width 405 height 9
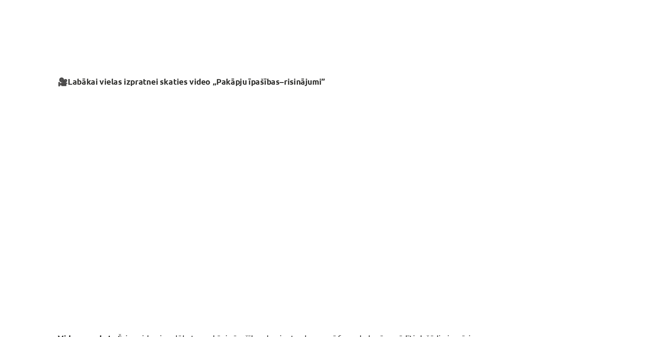
scroll to position [892, 0]
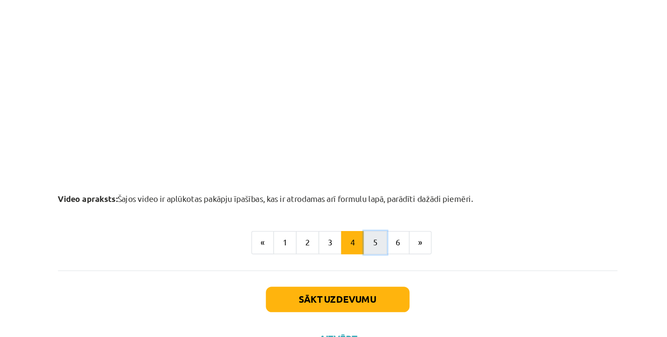
click at [358, 227] on button "5" at bounding box center [361, 228] width 17 height 17
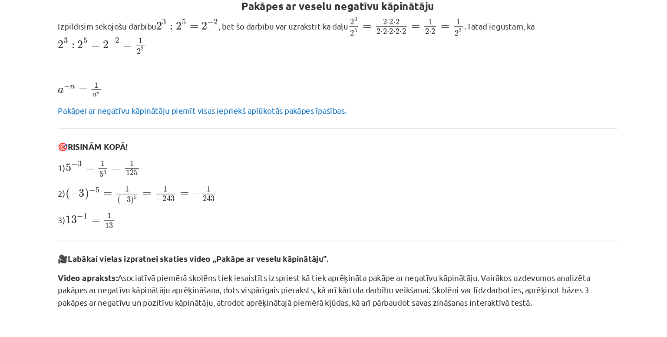
scroll to position [155, 0]
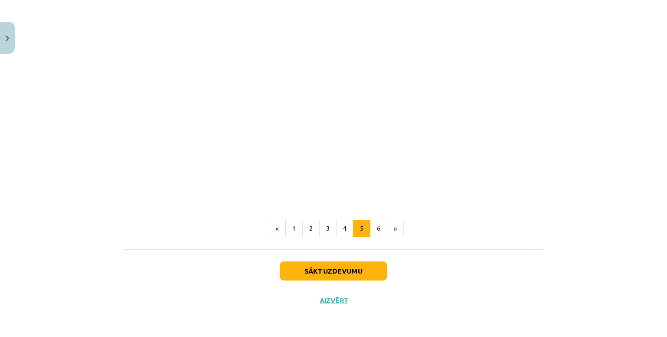
scroll to position [1012, 0]
click at [379, 233] on button "6" at bounding box center [378, 228] width 17 height 17
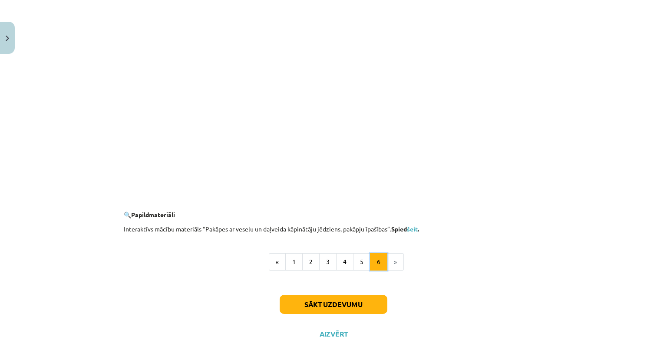
scroll to position [813, 0]
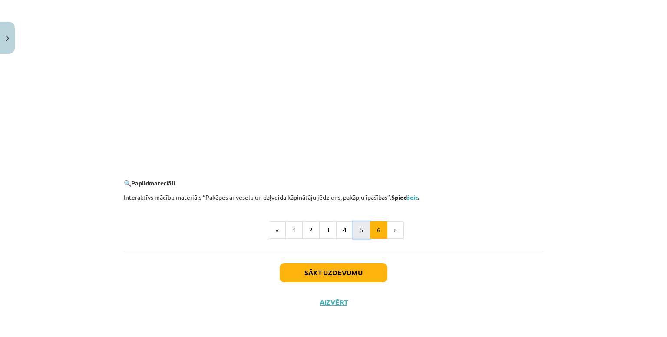
click at [359, 221] on button "5" at bounding box center [361, 229] width 17 height 17
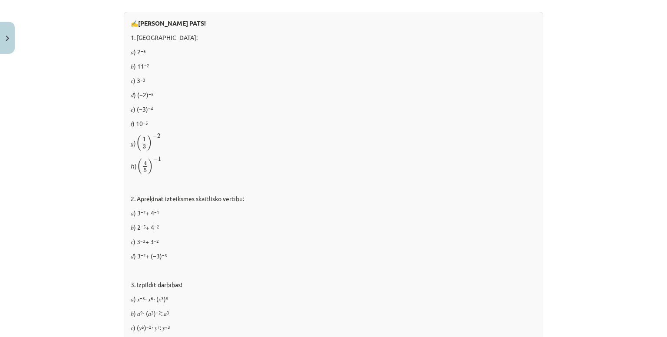
scroll to position [555, 0]
drag, startPoint x: 125, startPoint y: 33, endPoint x: 148, endPoint y: 51, distance: 29.2
click at [148, 51] on div "✍️ RISINI PATS! 1. Aprēķināt: 𝑎) 2 −6 𝑏) 11 −2 𝑐) 3 −3 𝑑) (−2) −5 𝑒) (−3) −4 𝑓)…" at bounding box center [333, 191] width 419 height 361
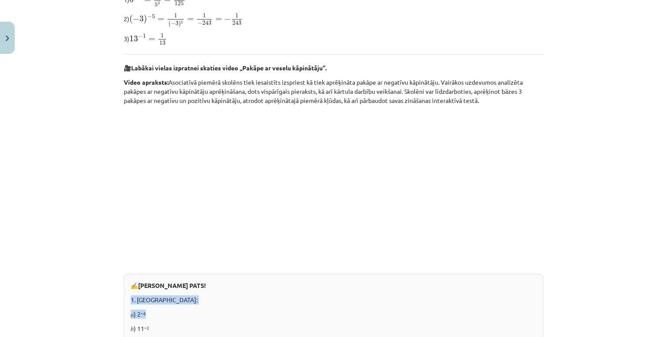
scroll to position [365, 0]
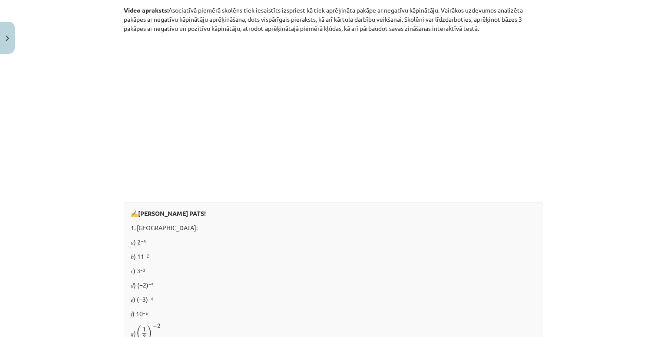
click at [175, 271] on p "𝑐) 3 −3" at bounding box center [333, 270] width 405 height 9
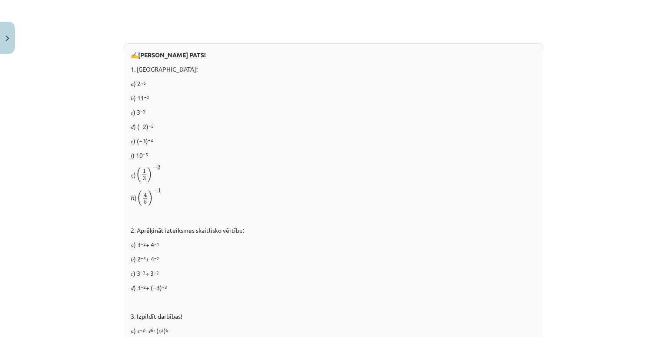
scroll to position [523, 0]
drag, startPoint x: 127, startPoint y: 122, endPoint x: 166, endPoint y: 127, distance: 39.7
click at [166, 127] on p "𝑑) (−2) −5" at bounding box center [333, 126] width 405 height 9
click at [207, 98] on p "𝑏) 11 −2" at bounding box center [333, 97] width 405 height 9
drag, startPoint x: 132, startPoint y: 139, endPoint x: 151, endPoint y: 139, distance: 19.1
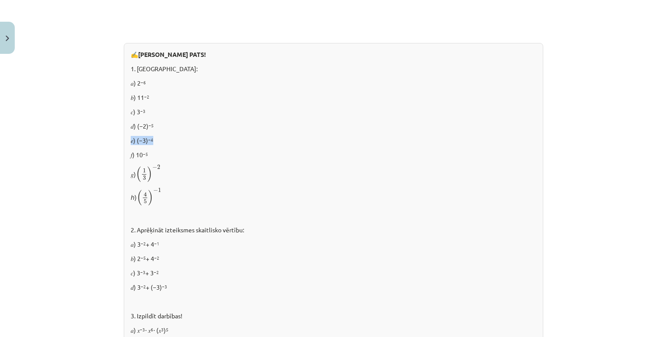
click at [151, 139] on p "𝑒) (−3) −4" at bounding box center [333, 140] width 405 height 9
click at [154, 170] on span "( 1 3 ) − 2" at bounding box center [148, 173] width 25 height 17
drag, startPoint x: 135, startPoint y: 150, endPoint x: 149, endPoint y: 151, distance: 14.4
click at [149, 151] on p "𝑓) 10 −5" at bounding box center [333, 154] width 405 height 9
click at [147, 146] on div "✍️ RISINI PATS! 1. Aprēķināt: 𝑎) 2 −6 𝑏) 11 −2 𝑐) 3 −3 𝑑) (−2) −5 𝑒) (−3) −4 𝑓)…" at bounding box center [333, 223] width 419 height 361
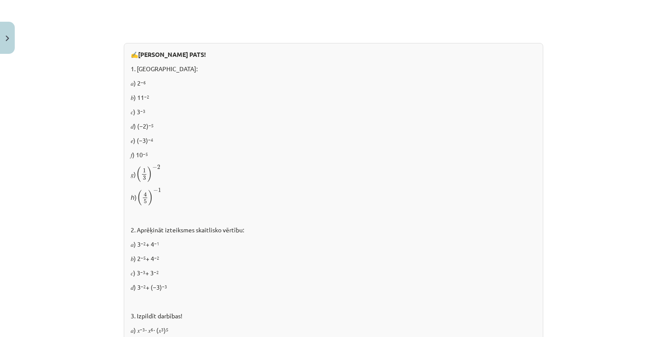
scroll to position [535, 0]
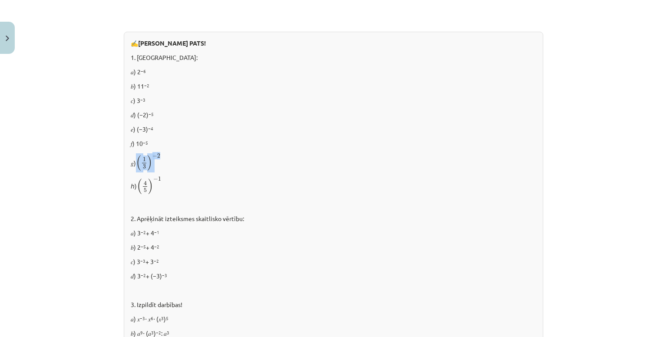
drag, startPoint x: 135, startPoint y: 155, endPoint x: 161, endPoint y: 159, distance: 26.4
click at [161, 159] on p "𝑔) ( 1 3 ) − 2 ( 1 3 ) − 2" at bounding box center [333, 162] width 405 height 18
drag, startPoint x: 127, startPoint y: 151, endPoint x: 161, endPoint y: 153, distance: 34.8
click at [161, 153] on div "✍️ RISINI PATS! 1. Aprēķināt: 𝑎) 2 −6 𝑏) 11 −2 𝑐) 3 −3 𝑑) (−2) −5 𝑒) (−3) −4 𝑓)…" at bounding box center [333, 212] width 419 height 361
click at [159, 207] on div "✍️ RISINI PATS! 1. Aprēķināt: 𝑎) 2 −6 𝑏) 11 −2 𝑐) 3 −3 𝑑) (−2) −5 𝑒) (−3) −4 𝑓)…" at bounding box center [333, 212] width 419 height 361
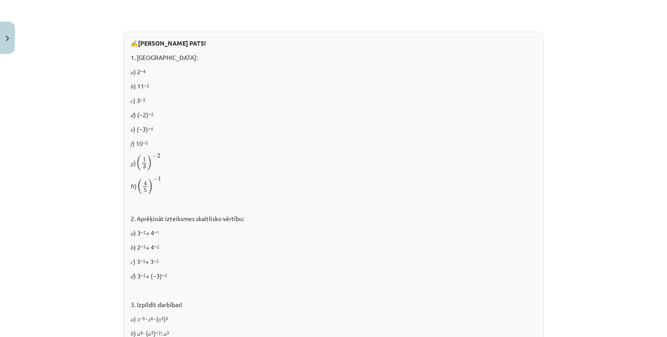
scroll to position [573, 0]
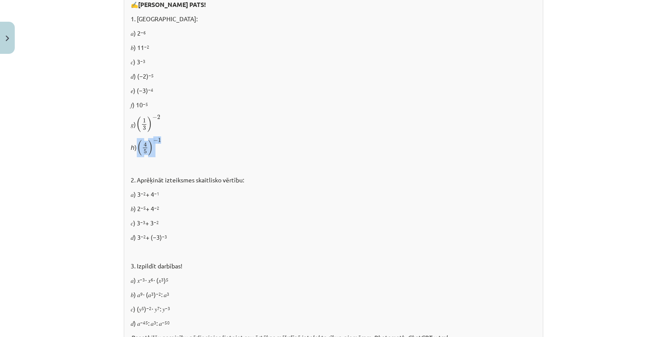
drag, startPoint x: 134, startPoint y: 138, endPoint x: 158, endPoint y: 139, distance: 23.5
click at [158, 139] on span "( 4 5 ) − 1" at bounding box center [149, 146] width 25 height 17
drag, startPoint x: 125, startPoint y: 143, endPoint x: 158, endPoint y: 146, distance: 32.6
click at [158, 146] on div "✍️ RISINI PATS! 1. Aprēķināt: 𝑎) 2 −6 𝑏) 11 −2 𝑐) 3 −3 𝑑) (−2) −5 𝑒) (−3) −4 𝑓)…" at bounding box center [333, 173] width 419 height 361
click at [224, 190] on p "𝑎) 3 −2 + 4 −1" at bounding box center [333, 194] width 405 height 9
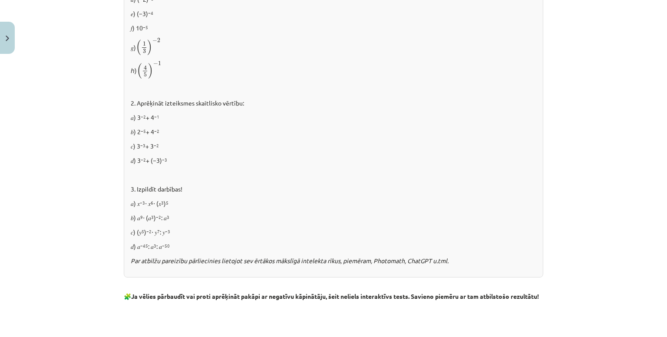
scroll to position [683, 0]
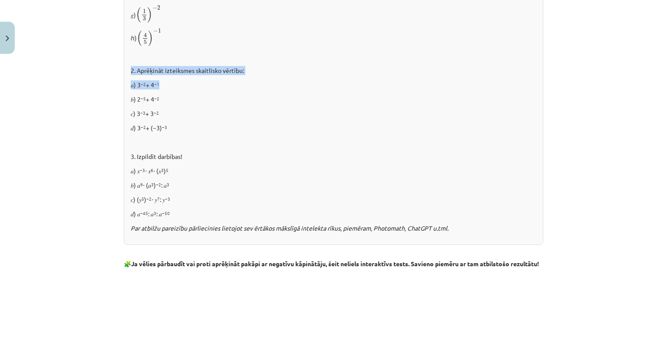
drag, startPoint x: 127, startPoint y: 64, endPoint x: 160, endPoint y: 81, distance: 37.5
click at [160, 81] on div "✍️ RISINI PATS! 1. Aprēķināt: 𝑎) 2 −6 𝑏) 11 −2 𝑐) 3 −3 𝑑) (−2) −5 𝑒) (−3) −4 𝑓)…" at bounding box center [333, 64] width 419 height 361
click at [195, 76] on div "✍️ RISINI PATS! 1. Aprēķināt: 𝑎) 2 −6 𝑏) 11 −2 𝑐) 3 −3 𝑑) (−2) −5 𝑒) (−3) −4 𝑓)…" at bounding box center [333, 64] width 419 height 361
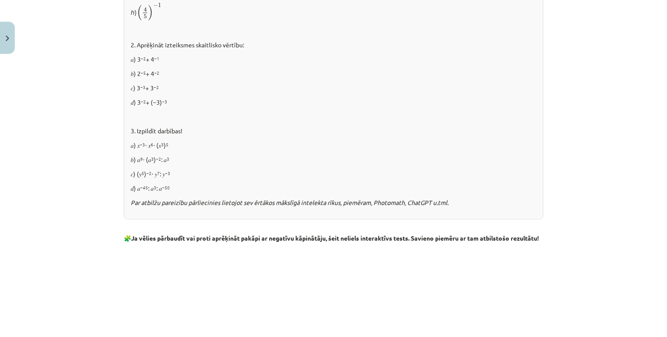
scroll to position [695, 0]
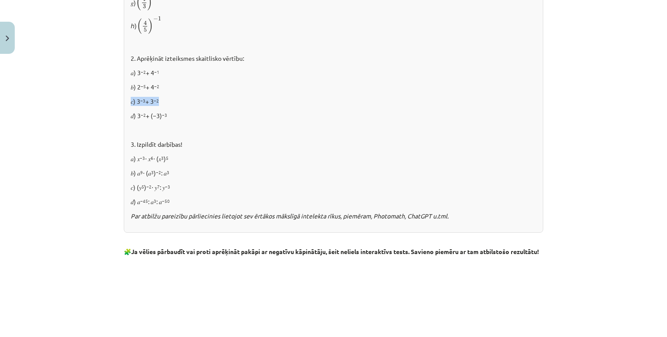
drag, startPoint x: 128, startPoint y: 99, endPoint x: 166, endPoint y: 103, distance: 37.9
click at [166, 103] on p "𝑐) 3 −3 + 3 −2" at bounding box center [333, 101] width 405 height 9
click at [194, 111] on p "𝑑) 3 −2 + (−3) −3" at bounding box center [333, 115] width 405 height 9
drag, startPoint x: 125, startPoint y: 112, endPoint x: 174, endPoint y: 108, distance: 49.2
click at [174, 108] on div "✍️ RISINI PATS! 1. Aprēķināt: 𝑎) 2 −6 𝑏) 11 −2 𝑐) 3 −3 𝑑) (−2) −5 𝑒) (−3) −4 𝑓)…" at bounding box center [333, 52] width 419 height 361
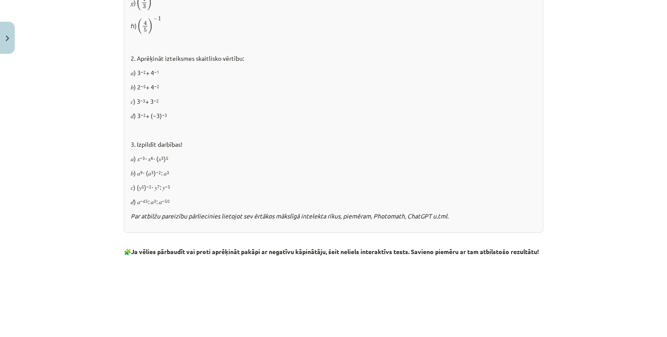
click at [229, 135] on div "✍️ RISINI PATS! 1. Aprēķināt: 𝑎) 2 −6 𝑏) 11 −2 𝑐) 3 −3 𝑑) (−2) −5 𝑒) (−3) −4 𝑓)…" at bounding box center [333, 52] width 419 height 361
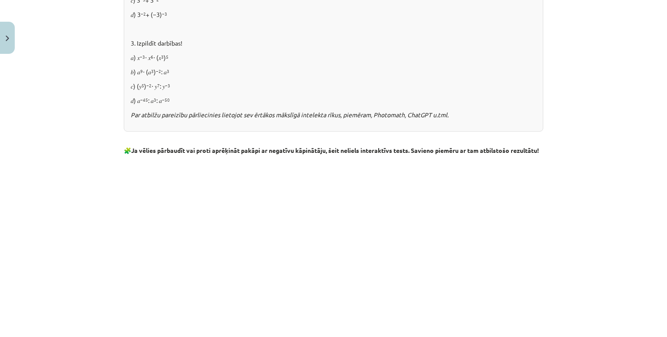
scroll to position [798, 0]
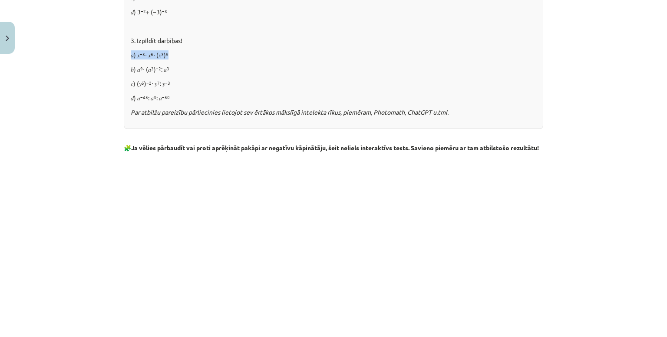
drag, startPoint x: 128, startPoint y: 48, endPoint x: 173, endPoint y: 46, distance: 44.7
click at [232, 65] on p "𝑏) 𝑎 9 ⋅ (𝑎 3 ) −2 : 𝑎 3" at bounding box center [333, 69] width 405 height 9
drag, startPoint x: 124, startPoint y: 65, endPoint x: 175, endPoint y: 65, distance: 51.6
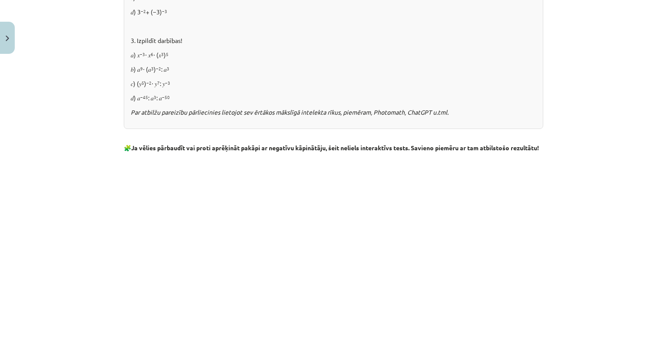
drag, startPoint x: 125, startPoint y: 81, endPoint x: 174, endPoint y: 84, distance: 48.7
click at [208, 96] on p "𝑑) 𝑎 −45 : 𝑎 3 : 𝑎 −50" at bounding box center [333, 97] width 405 height 9
drag, startPoint x: 125, startPoint y: 95, endPoint x: 174, endPoint y: 92, distance: 48.7
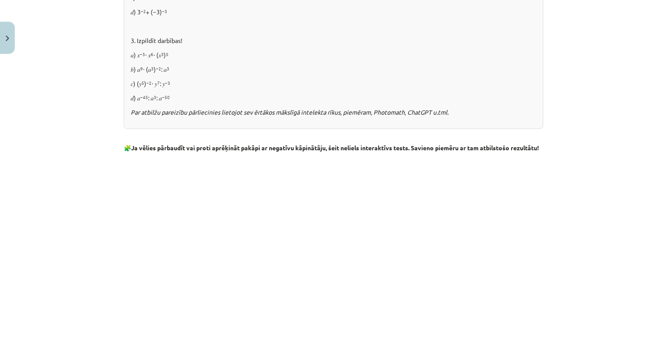
click at [93, 141] on div "Mācību tēma: Matemātikas i - 12. klases 1. ieskaites mācību materiāls (ab) #2 📝…" at bounding box center [333, 168] width 667 height 337
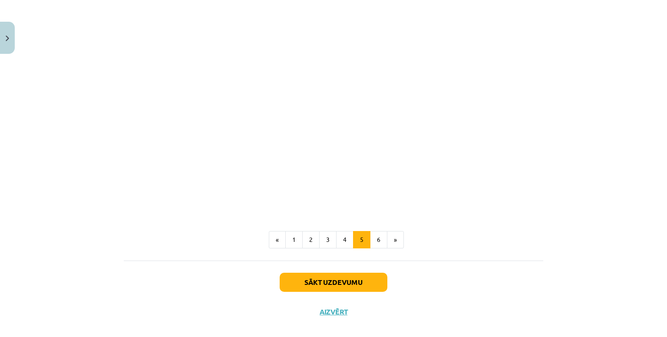
scroll to position [1012, 0]
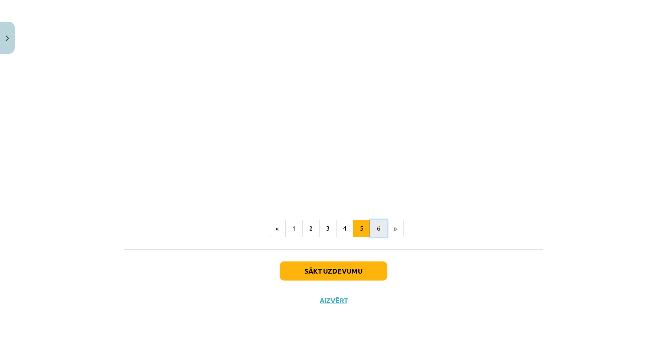
click at [377, 223] on button "6" at bounding box center [378, 228] width 17 height 17
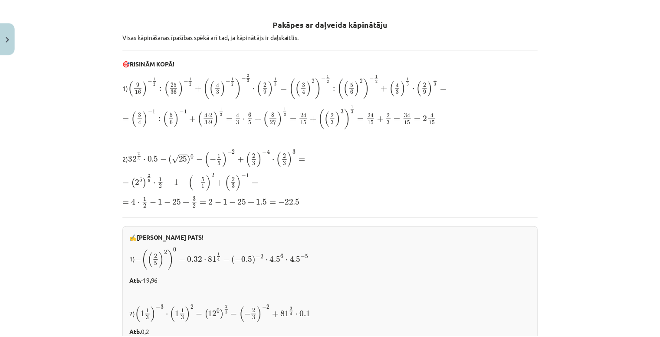
scroll to position [146, 0]
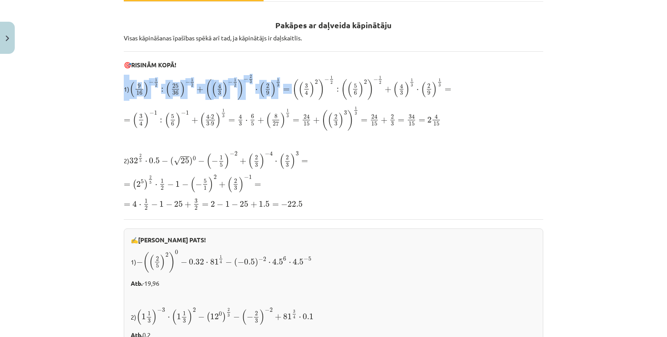
drag, startPoint x: 116, startPoint y: 81, endPoint x: 288, endPoint y: 95, distance: 171.9
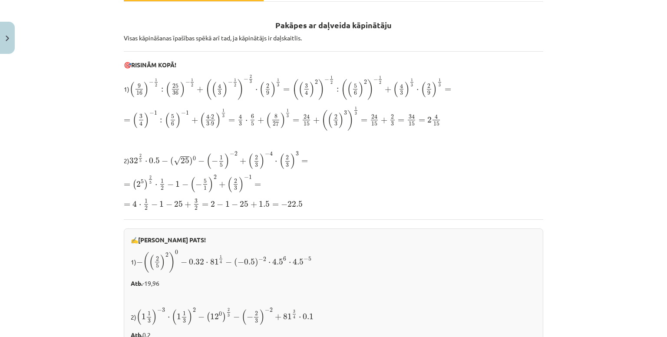
click at [94, 109] on div "Mācību tēma: Matemātikas i - 12. klases 1. ieskaites mācību materiāls (ab) #2 📝…" at bounding box center [333, 168] width 667 height 337
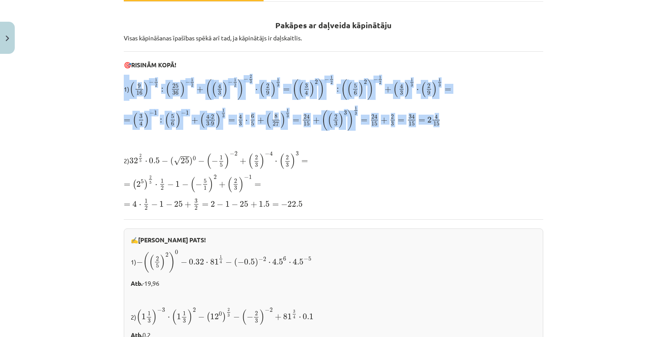
drag, startPoint x: 122, startPoint y: 77, endPoint x: 457, endPoint y: 128, distance: 338.8
click at [0, 52] on button "Close" at bounding box center [7, 38] width 15 height 32
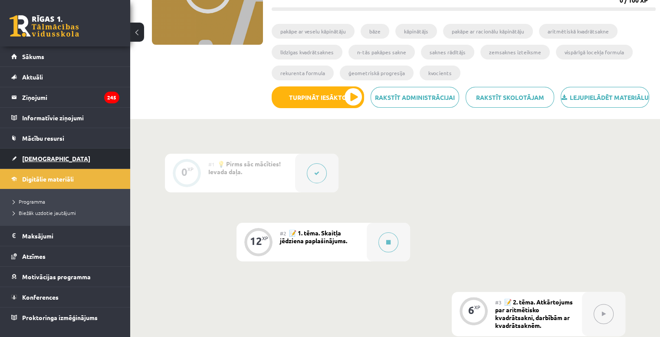
click at [38, 158] on span "[DEMOGRAPHIC_DATA]" at bounding box center [56, 158] width 68 height 8
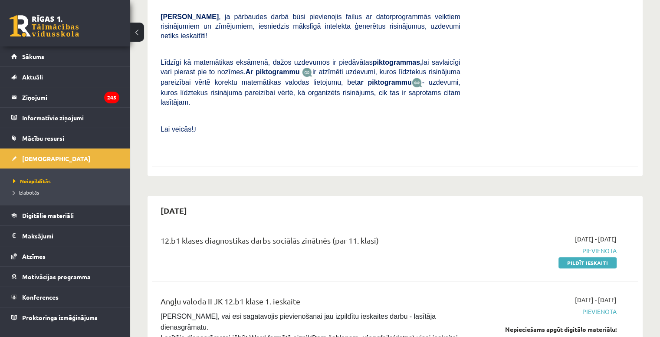
scroll to position [295, 0]
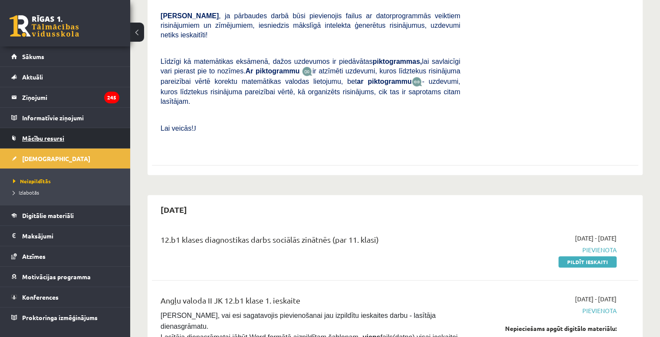
click at [31, 132] on link "Mācību resursi" at bounding box center [65, 138] width 108 height 20
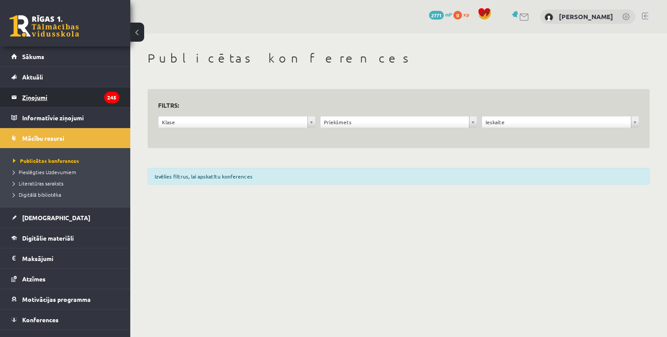
click at [33, 101] on legend "Ziņojumi 245" at bounding box center [70, 97] width 97 height 20
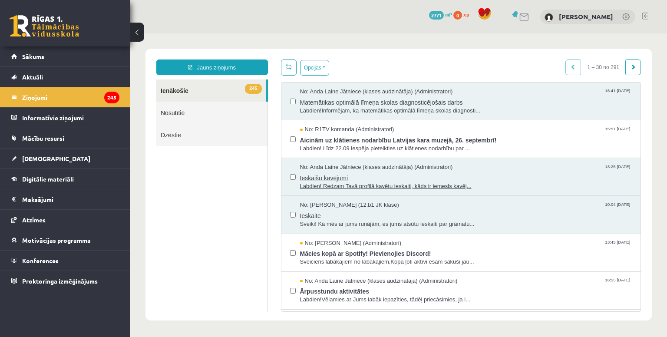
click at [525, 179] on span "Ieskaišu kavējumi" at bounding box center [466, 176] width 332 height 11
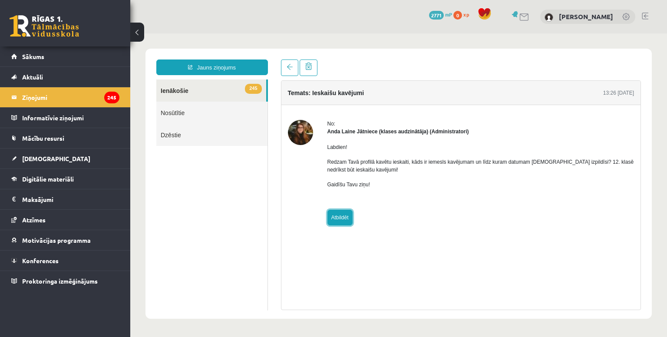
click at [344, 219] on link "Atbildēt" at bounding box center [339, 218] width 25 height 16
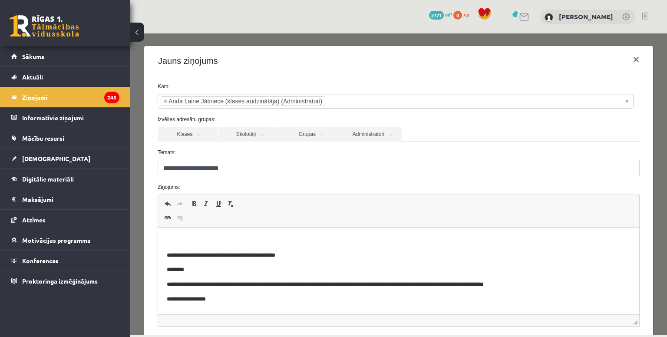
scroll to position [82, 0]
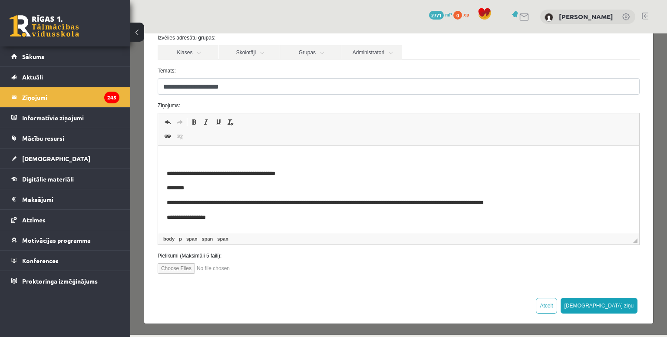
click at [227, 225] on html "**********" at bounding box center [398, 188] width 481 height 85
click at [191, 173] on p "**********" at bounding box center [394, 173] width 457 height 9
click at [177, 160] on p "Визуальный текстовый редактор, wiswyg-editor-47433832326980-1758309731-965" at bounding box center [397, 158] width 463 height 9
click at [556, 304] on button "Atcelt" at bounding box center [545, 306] width 21 height 16
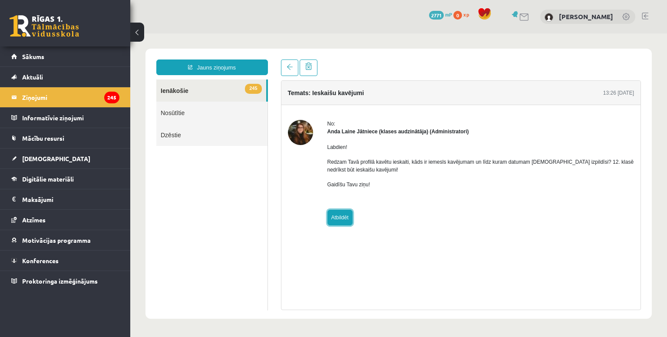
click at [340, 218] on link "Atbildēt" at bounding box center [339, 218] width 25 height 16
type input "**********"
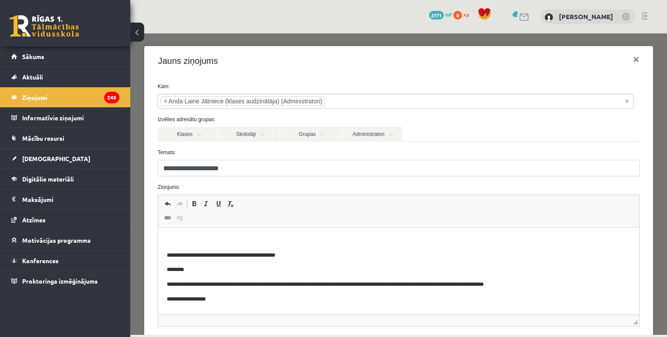
click at [215, 245] on body "**********" at bounding box center [397, 270] width 463 height 68
click at [181, 234] on html "**********" at bounding box center [398, 269] width 481 height 85
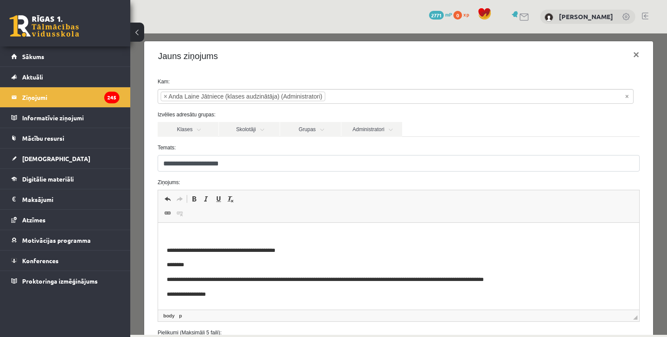
scroll to position [5, 0]
click at [253, 265] on p "********" at bounding box center [397, 264] width 463 height 9
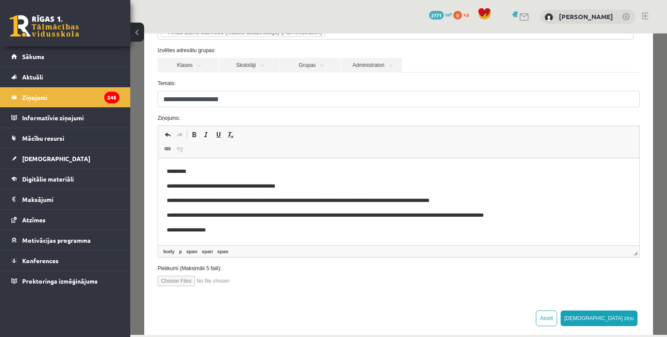
scroll to position [69, 0]
click at [206, 203] on span "**********" at bounding box center [297, 200] width 263 height 6
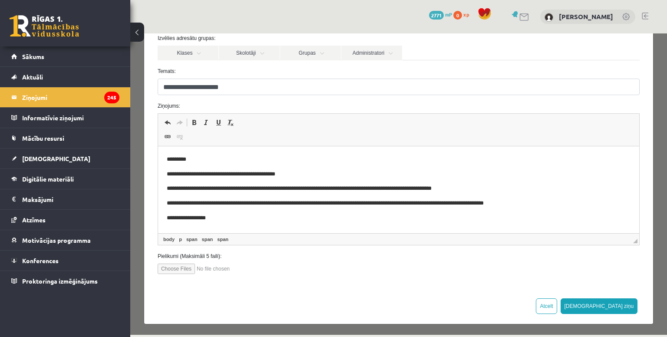
scroll to position [82, 0]
click at [621, 306] on button "[DEMOGRAPHIC_DATA] ziņu" at bounding box center [598, 306] width 77 height 16
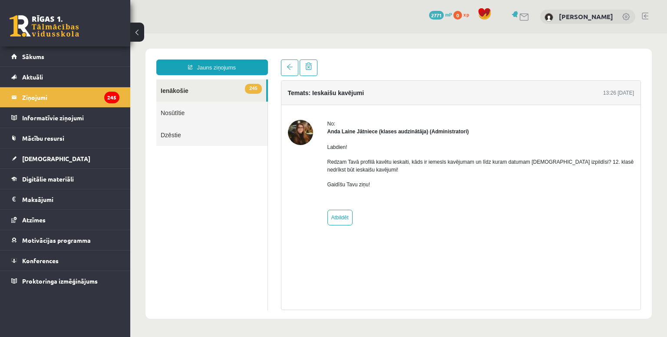
scroll to position [0, 0]
click at [177, 91] on link "245 Ienākošie" at bounding box center [211, 90] width 110 height 22
click at [36, 92] on legend "Ziņojumi 245" at bounding box center [70, 97] width 97 height 20
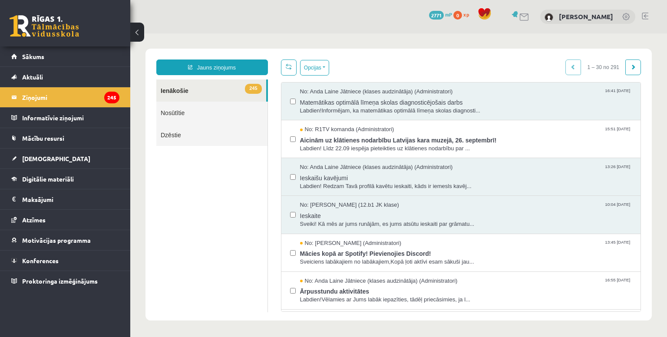
click at [177, 119] on link "Nosūtītie" at bounding box center [211, 113] width 111 height 22
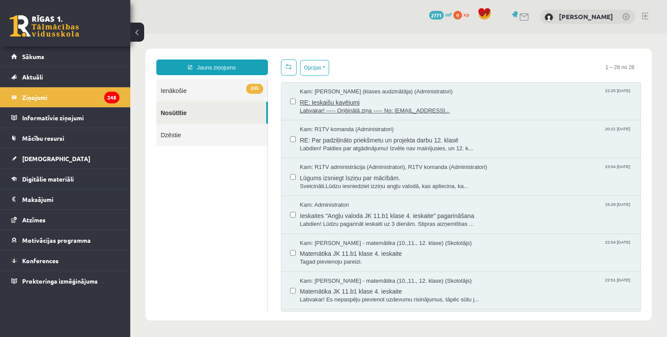
click at [369, 104] on span "RE: Ieskaišu kavējumi" at bounding box center [466, 101] width 332 height 11
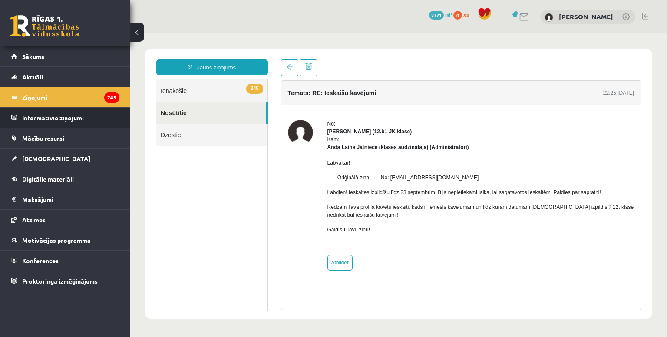
click at [36, 108] on legend "Informatīvie ziņojumi 0" at bounding box center [70, 118] width 97 height 20
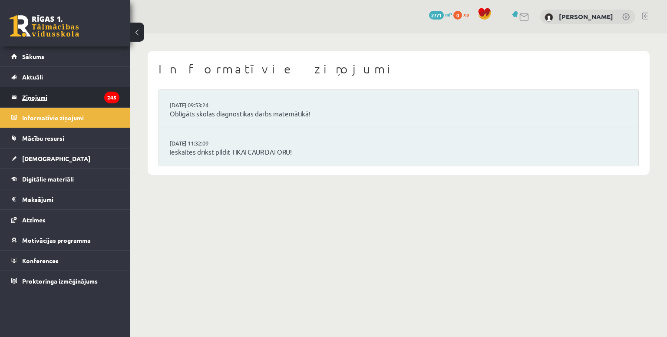
click at [39, 101] on legend "Ziņojumi 245" at bounding box center [70, 97] width 97 height 20
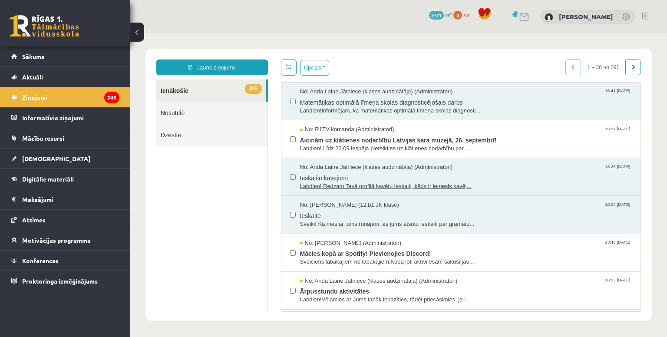
click at [432, 170] on span "No: Anda Laine Jātniece (klases audzinātāja) (Administratori)" at bounding box center [376, 167] width 153 height 8
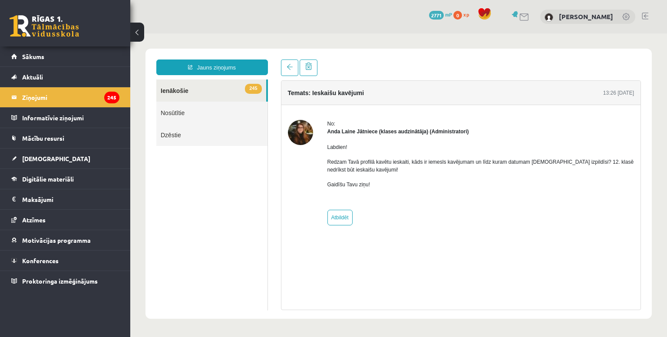
click at [187, 112] on link "Nosūtītie" at bounding box center [211, 113] width 111 height 22
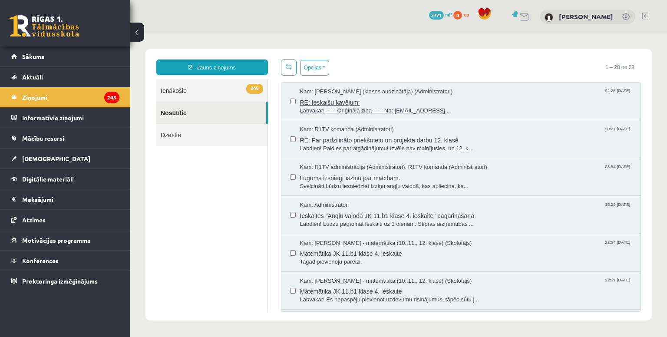
click at [463, 98] on span "RE: Ieskaišu kavējumi" at bounding box center [466, 101] width 332 height 11
